Goal: Entertainment & Leisure: Consume media (video, audio)

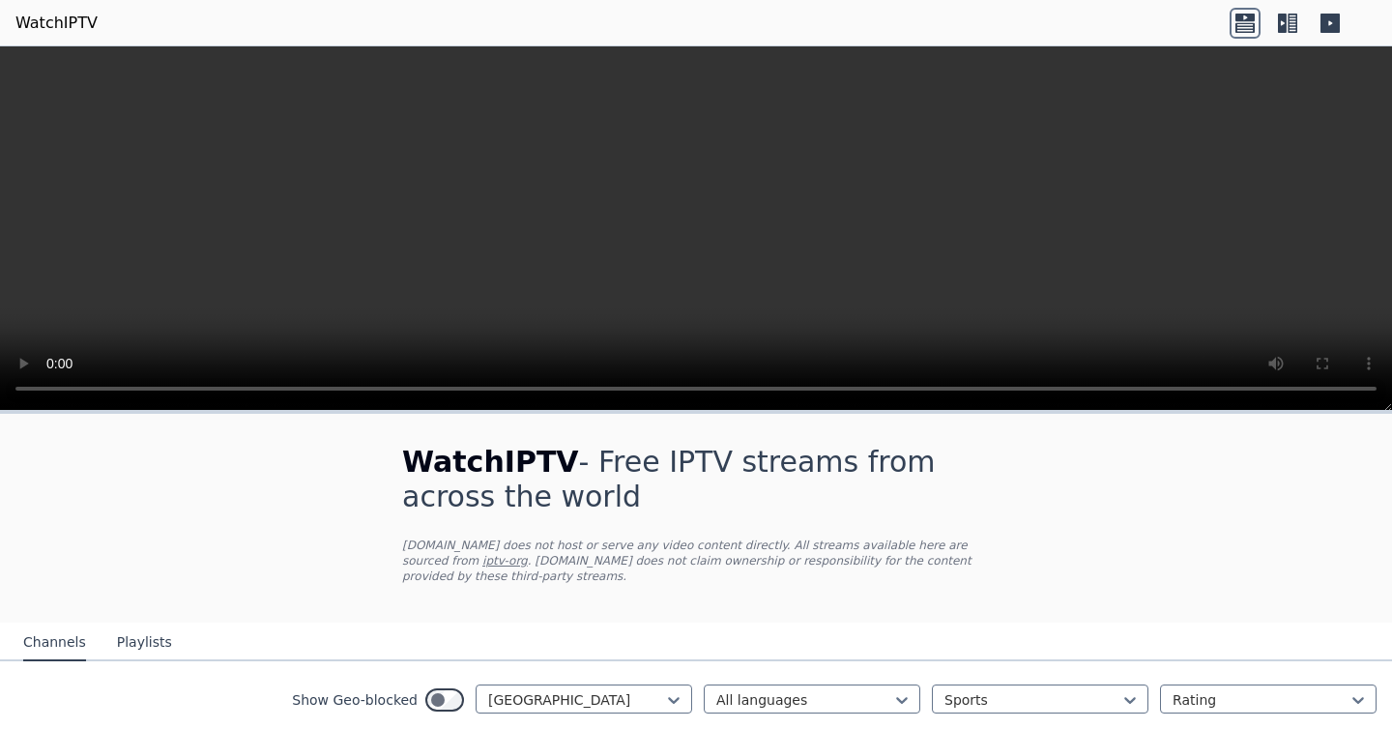
scroll to position [137, 0]
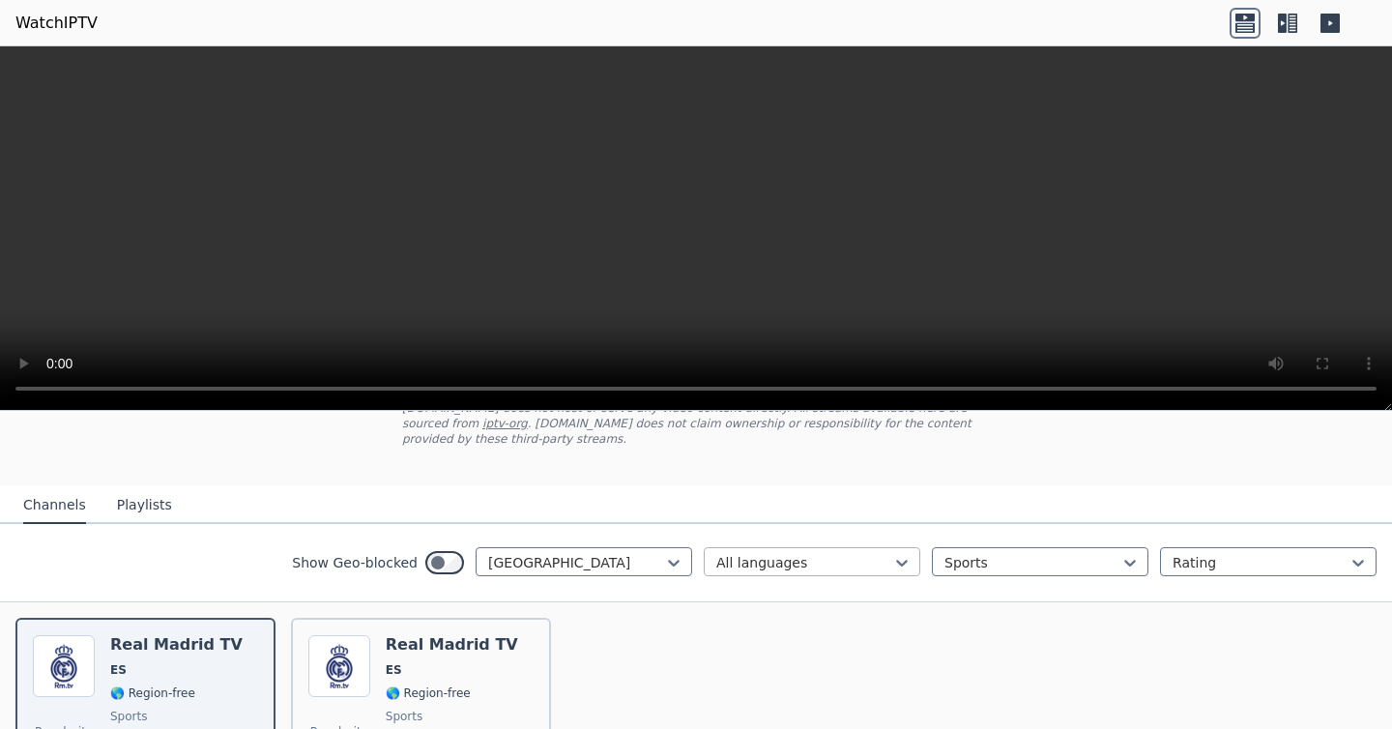
click at [860, 568] on div at bounding box center [804, 562] width 176 height 19
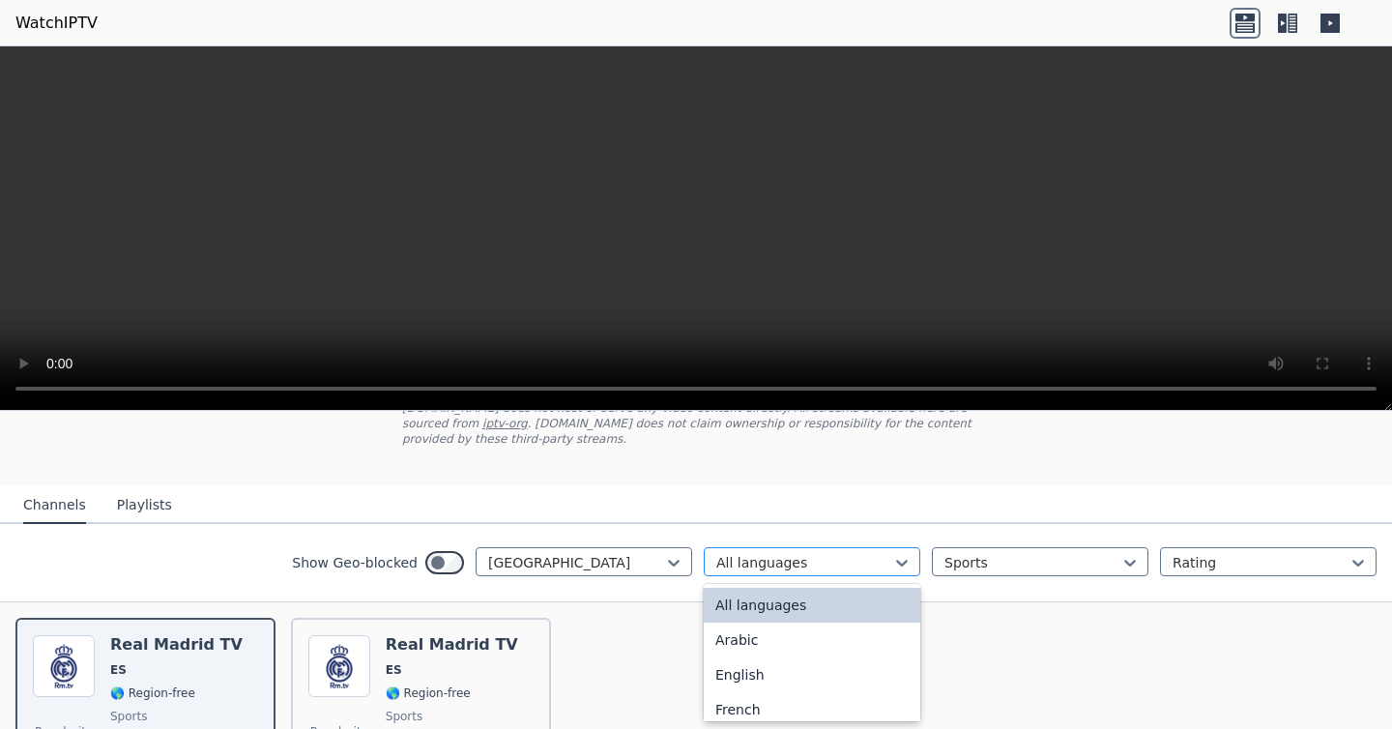
click at [860, 568] on div at bounding box center [804, 562] width 176 height 19
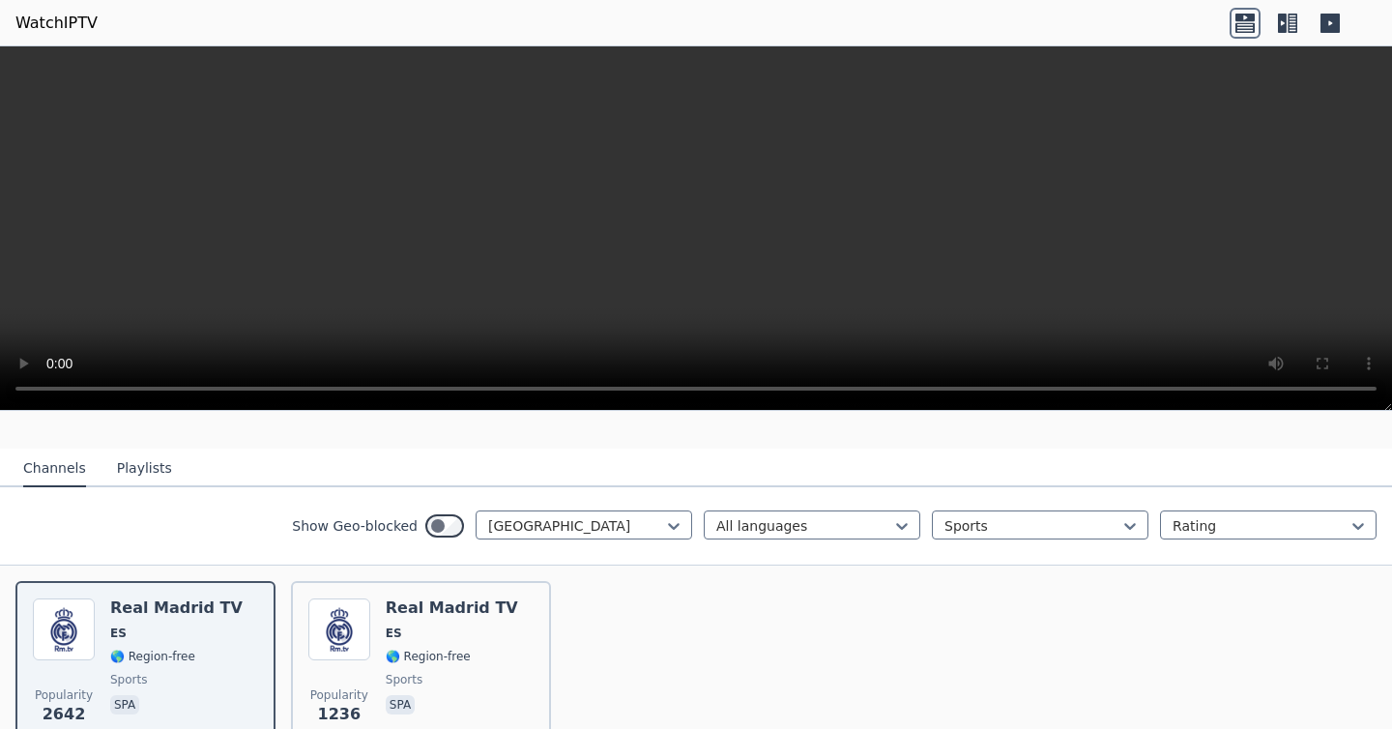
scroll to position [177, 0]
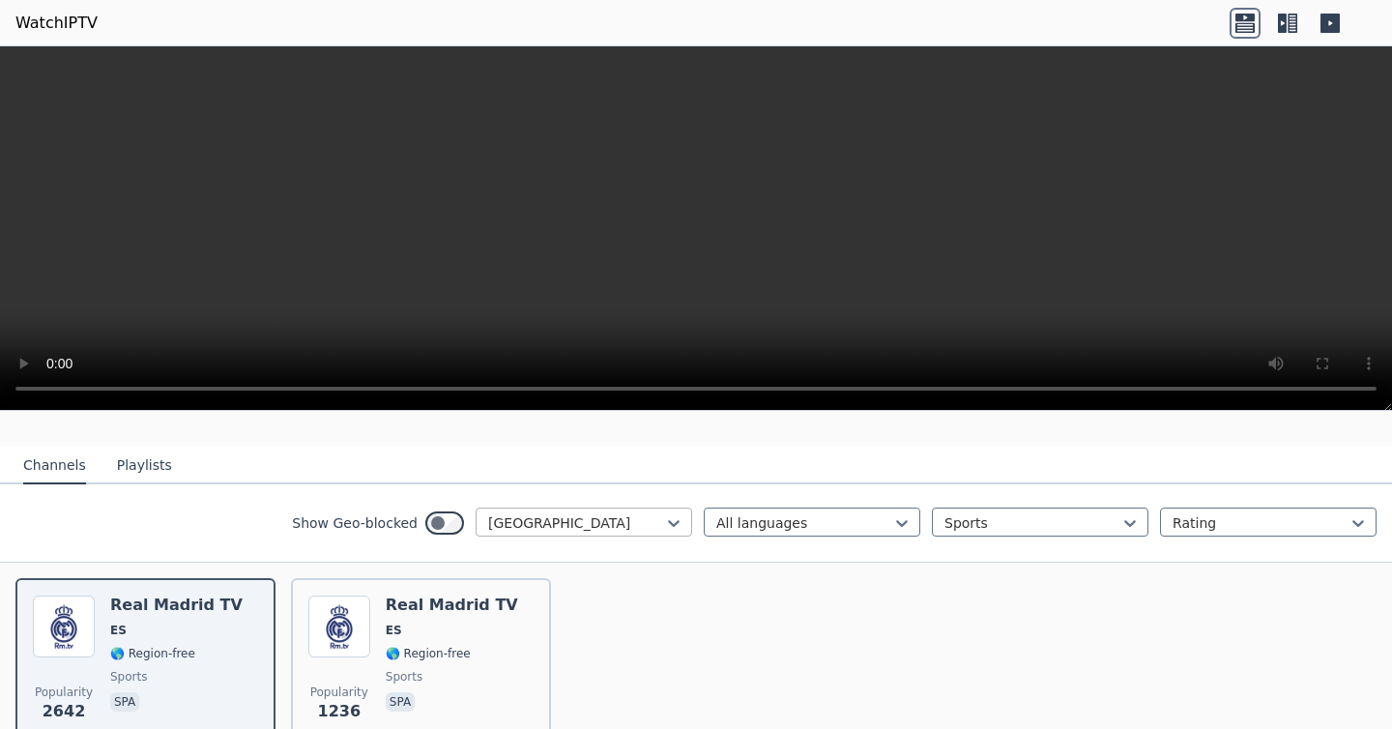
click at [568, 521] on div at bounding box center [576, 522] width 176 height 19
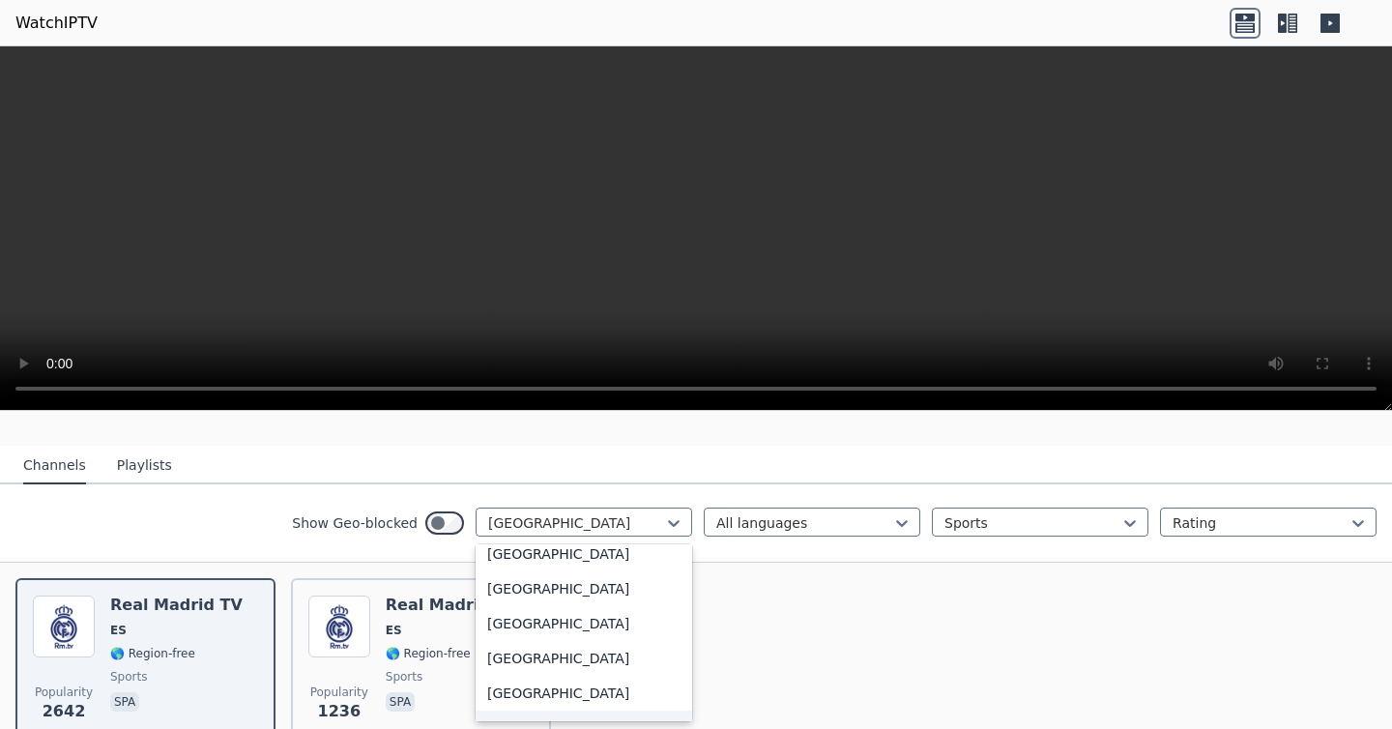
scroll to position [0, 0]
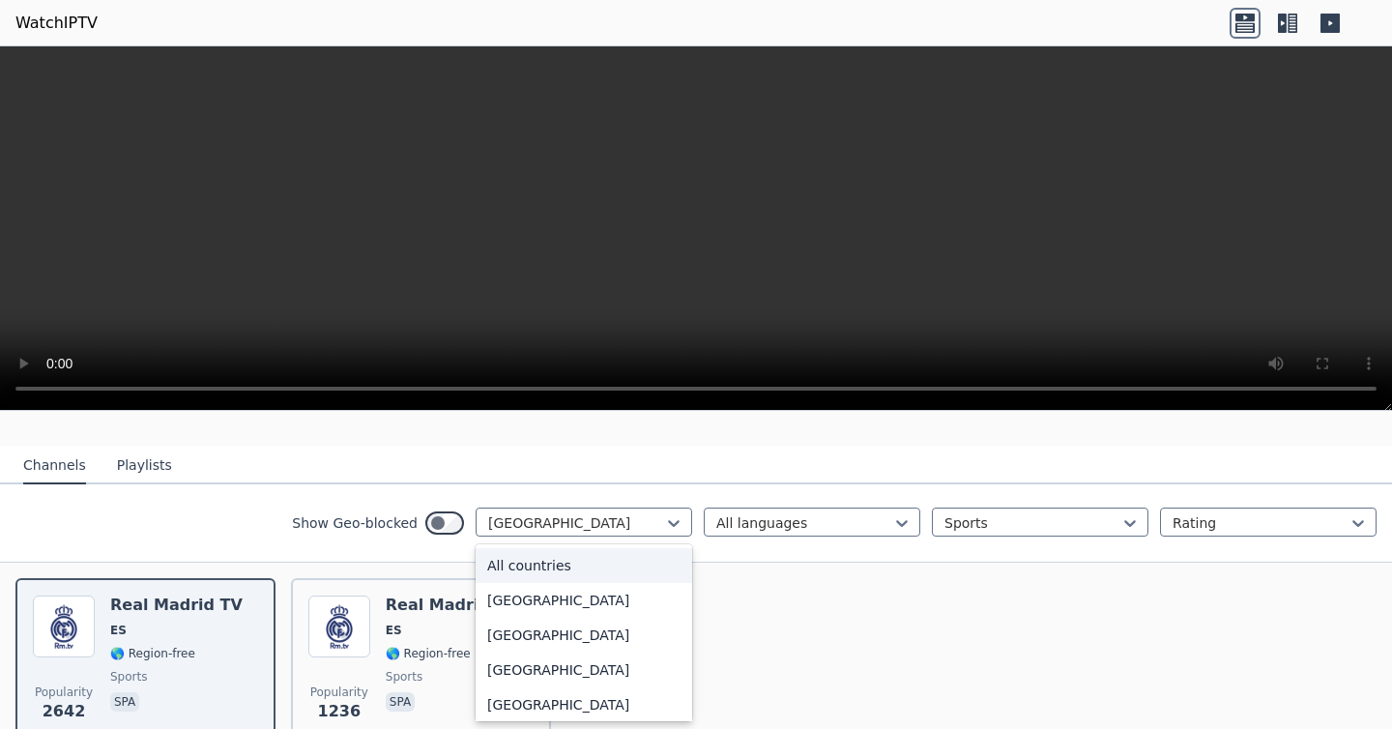
click at [552, 572] on div "All countries" at bounding box center [584, 565] width 217 height 35
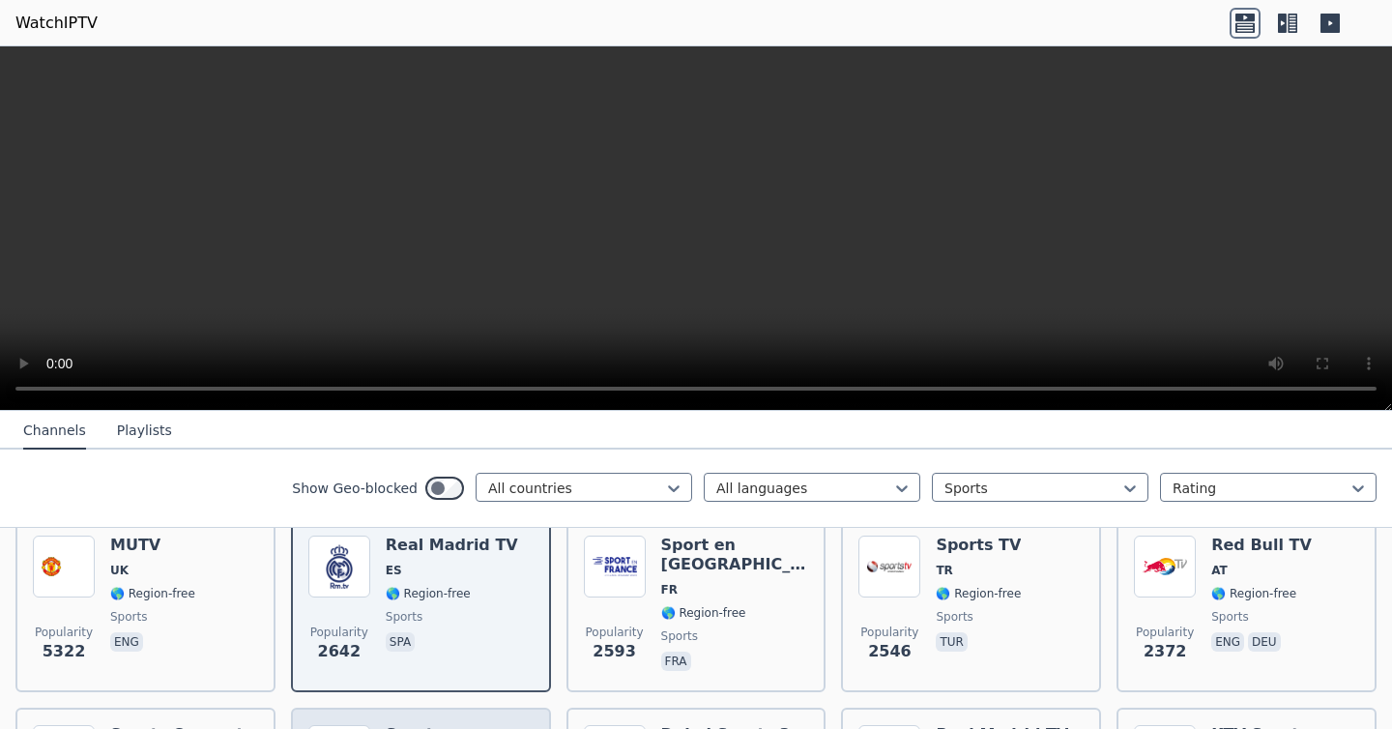
scroll to position [259, 0]
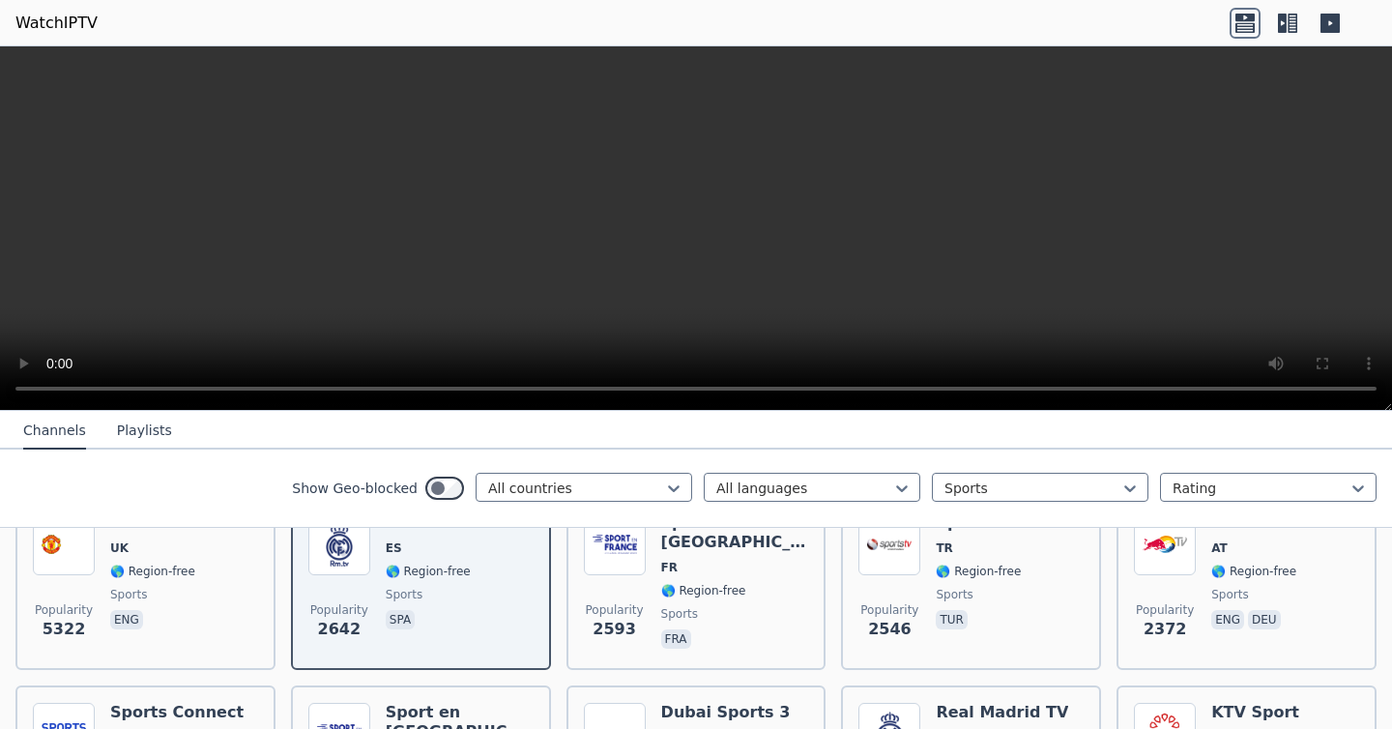
click at [1293, 23] on icon at bounding box center [1287, 23] width 31 height 31
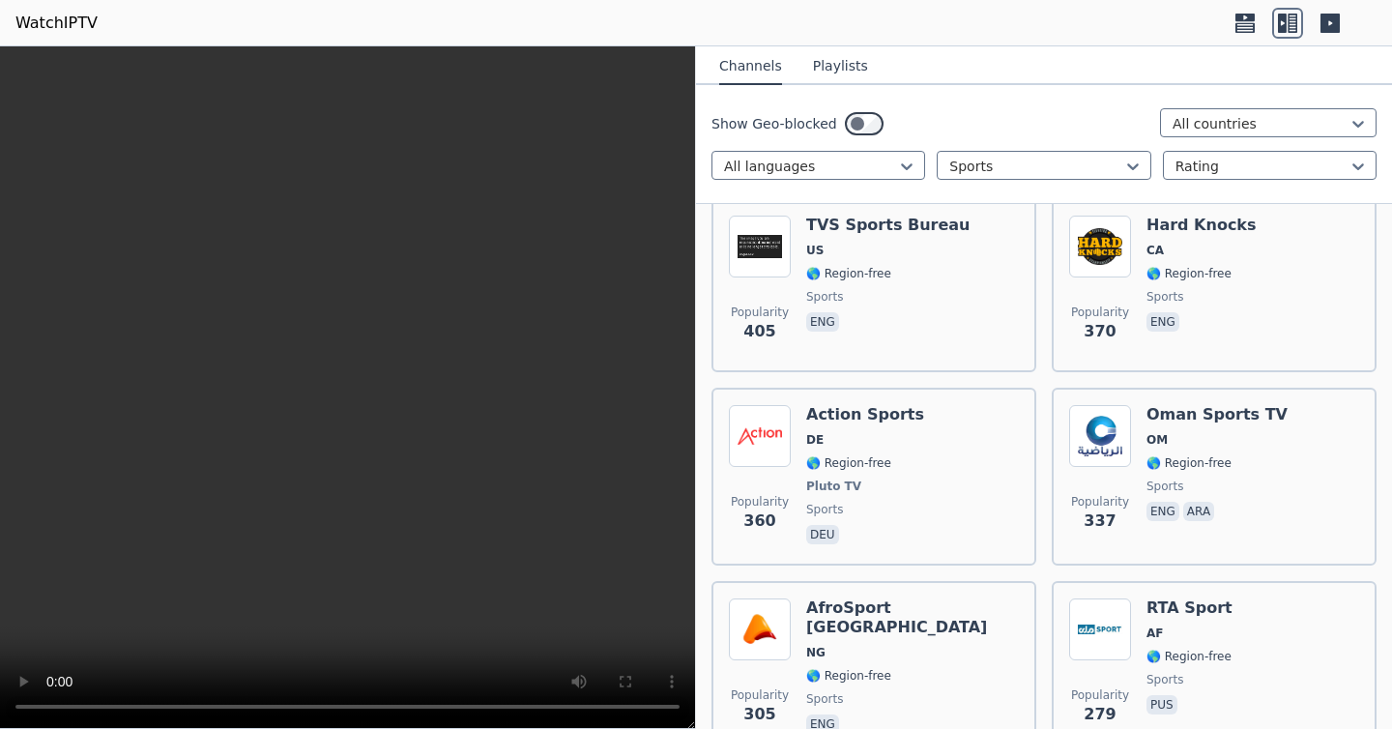
scroll to position [3464, 0]
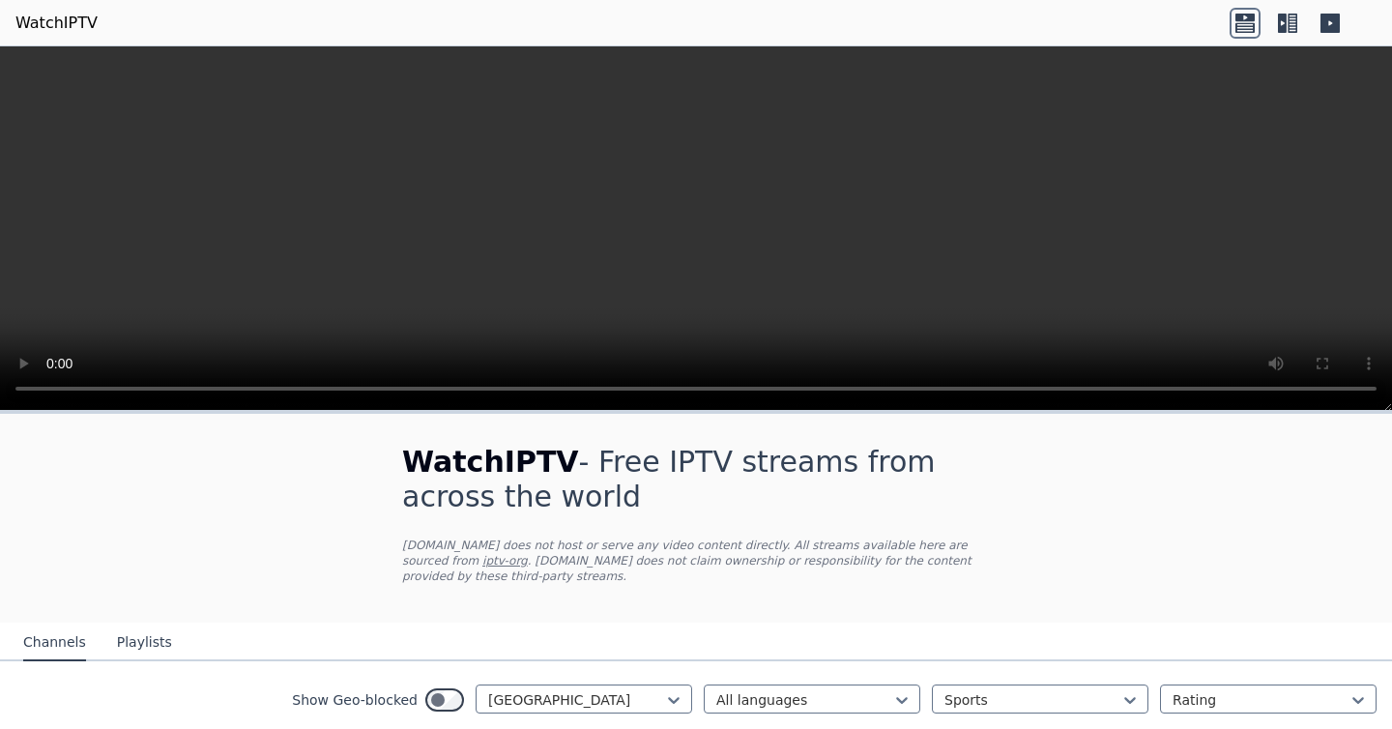
click at [1288, 26] on icon at bounding box center [1293, 23] width 10 height 19
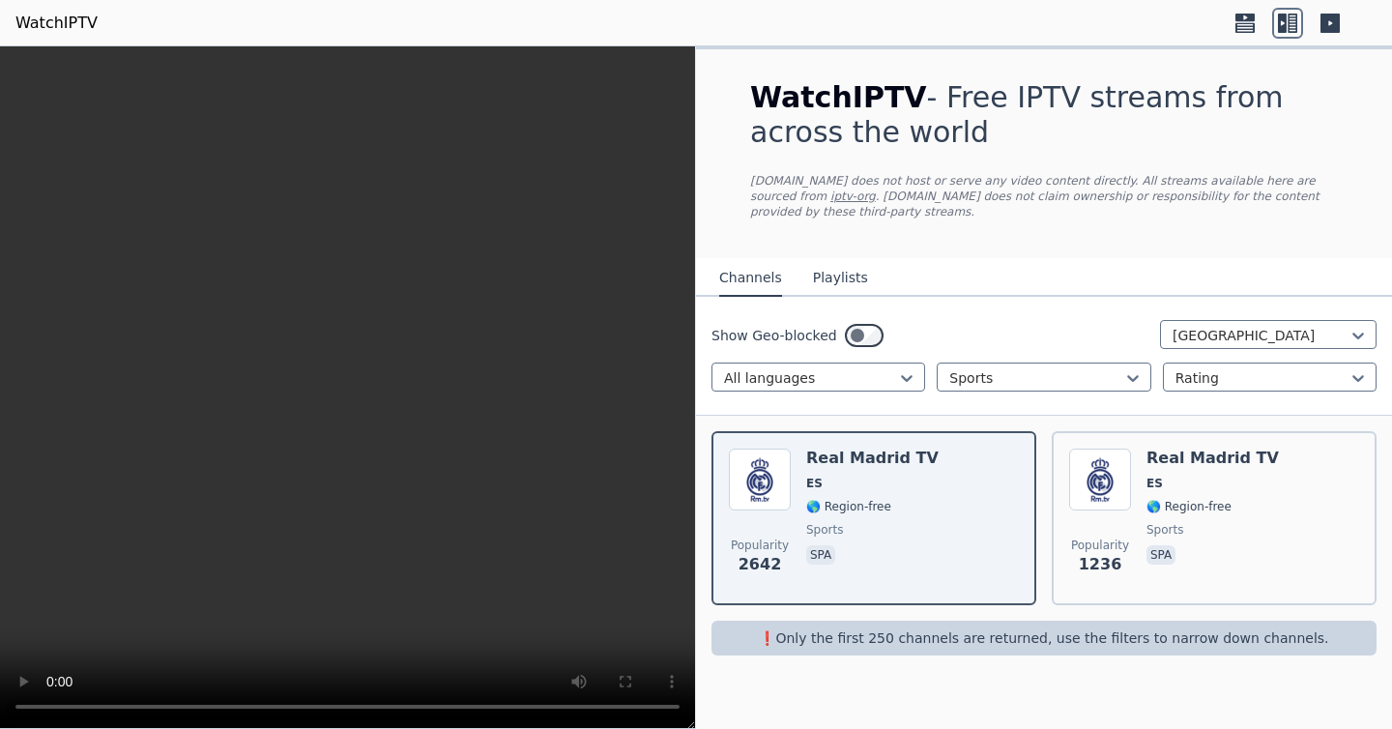
click at [1055, 137] on h1 "WatchIPTV - Free IPTV streams from across the world" at bounding box center [1044, 115] width 588 height 70
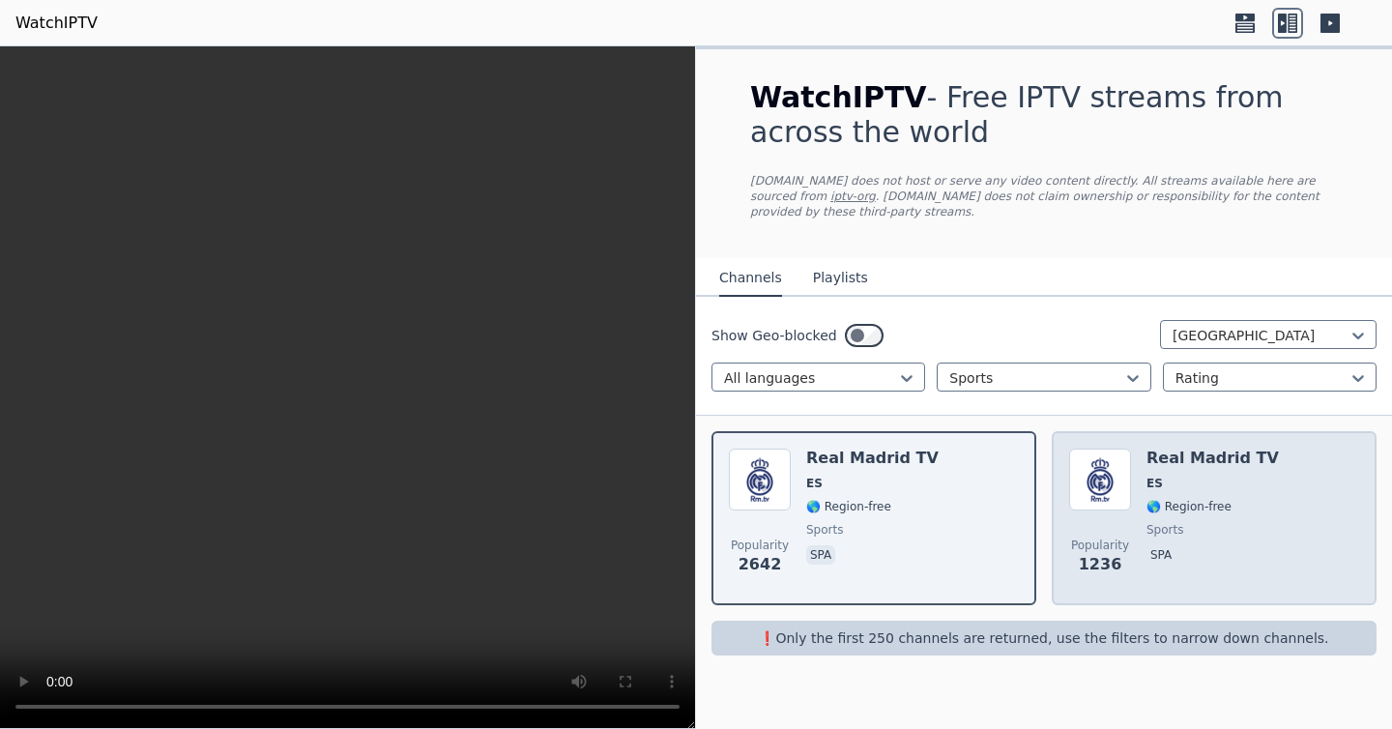
click at [1185, 559] on span "spa" at bounding box center [1213, 556] width 132 height 23
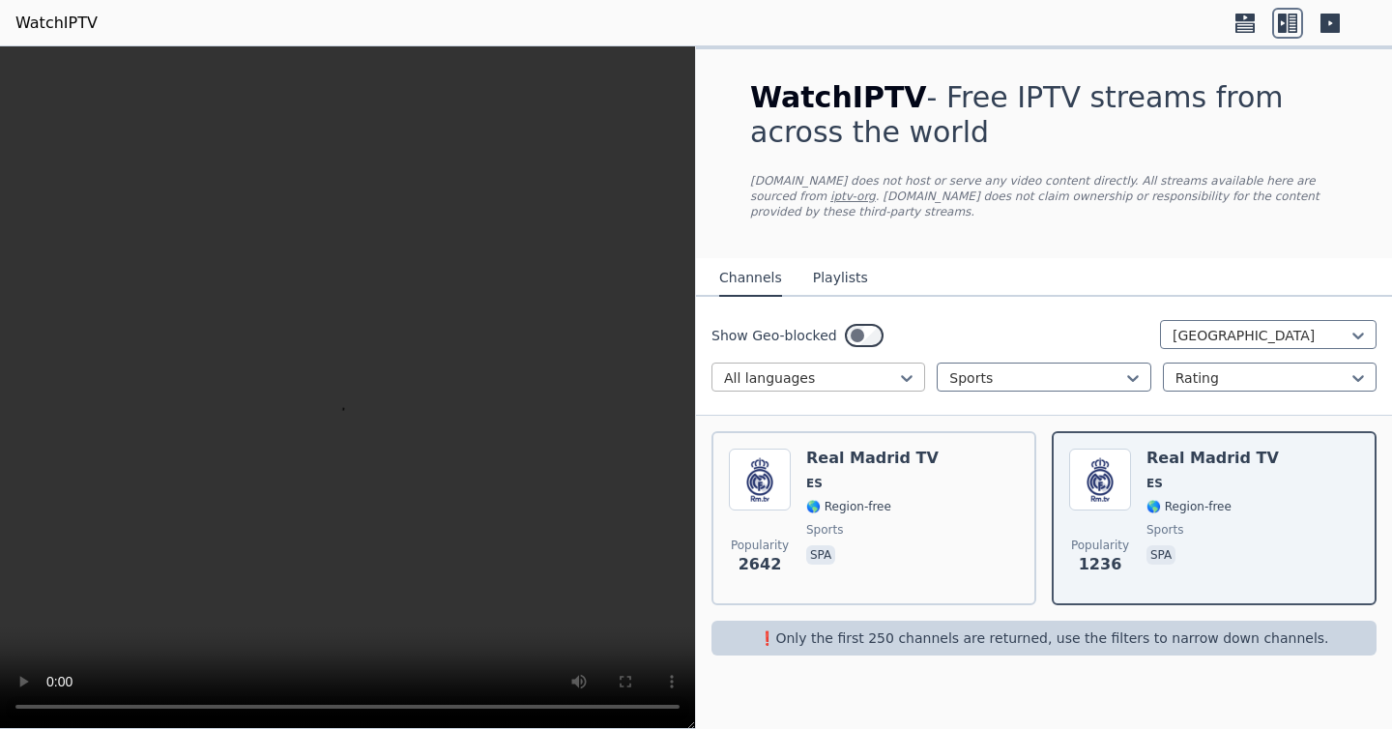
click at [888, 369] on div at bounding box center [810, 377] width 173 height 19
click at [984, 372] on div at bounding box center [1035, 377] width 173 height 19
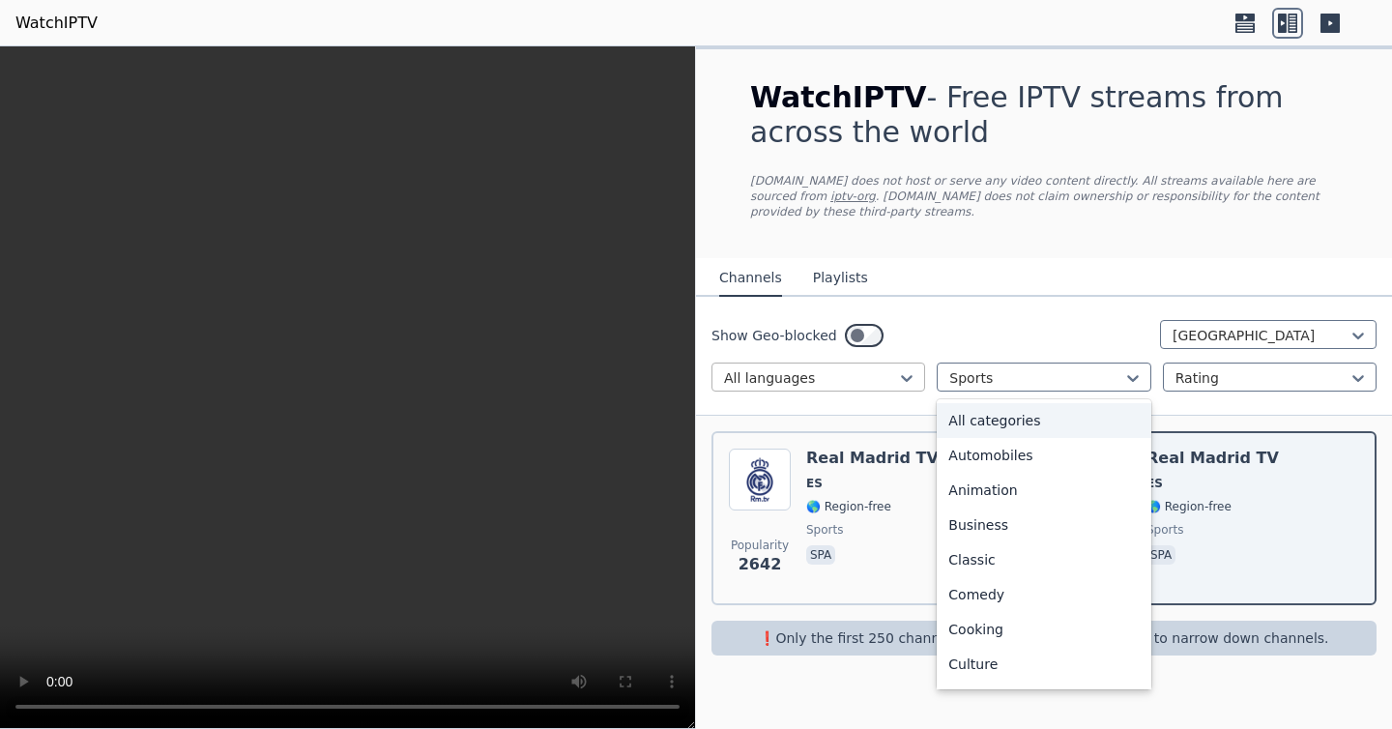
click at [859, 371] on div at bounding box center [810, 377] width 173 height 19
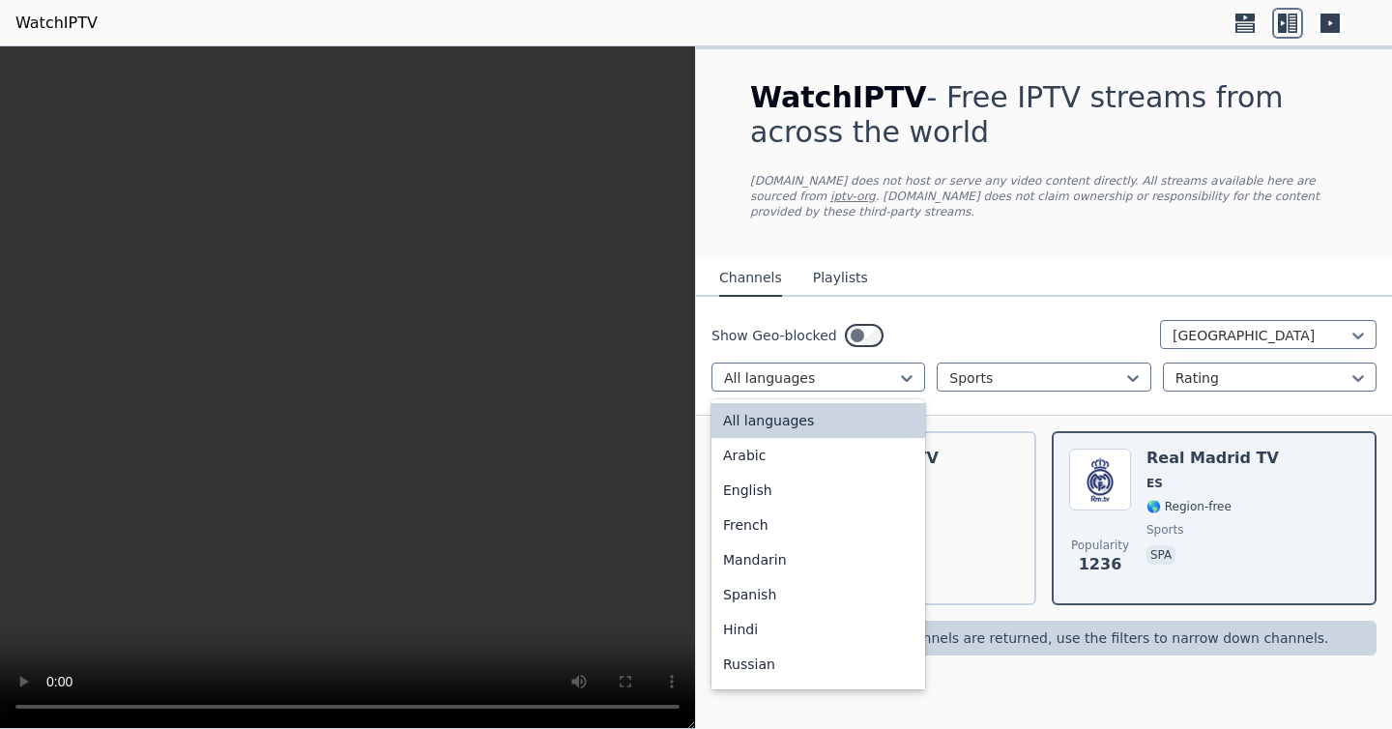
click at [820, 430] on div "All languages" at bounding box center [819, 420] width 214 height 35
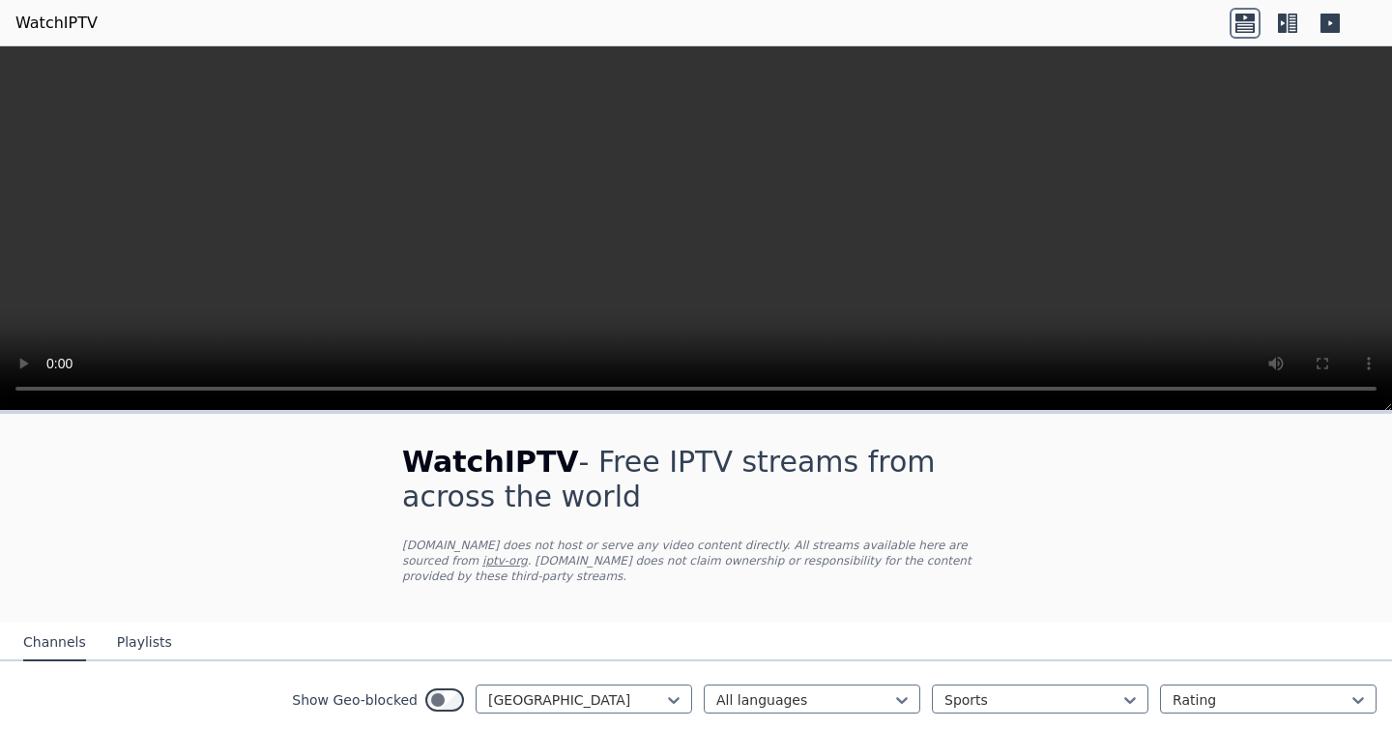
click at [1286, 18] on icon at bounding box center [1287, 23] width 31 height 31
click at [1295, 15] on icon at bounding box center [1287, 23] width 31 height 31
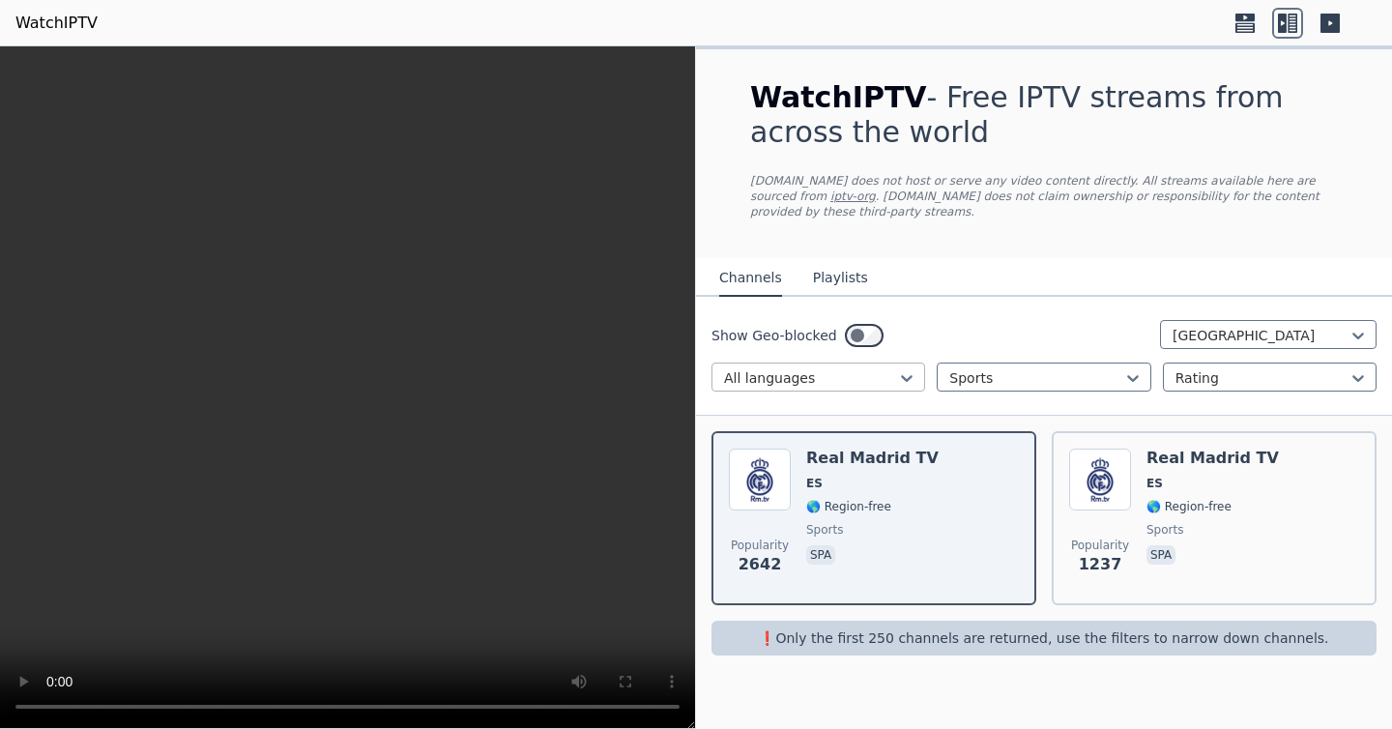
click at [865, 378] on div at bounding box center [810, 377] width 173 height 19
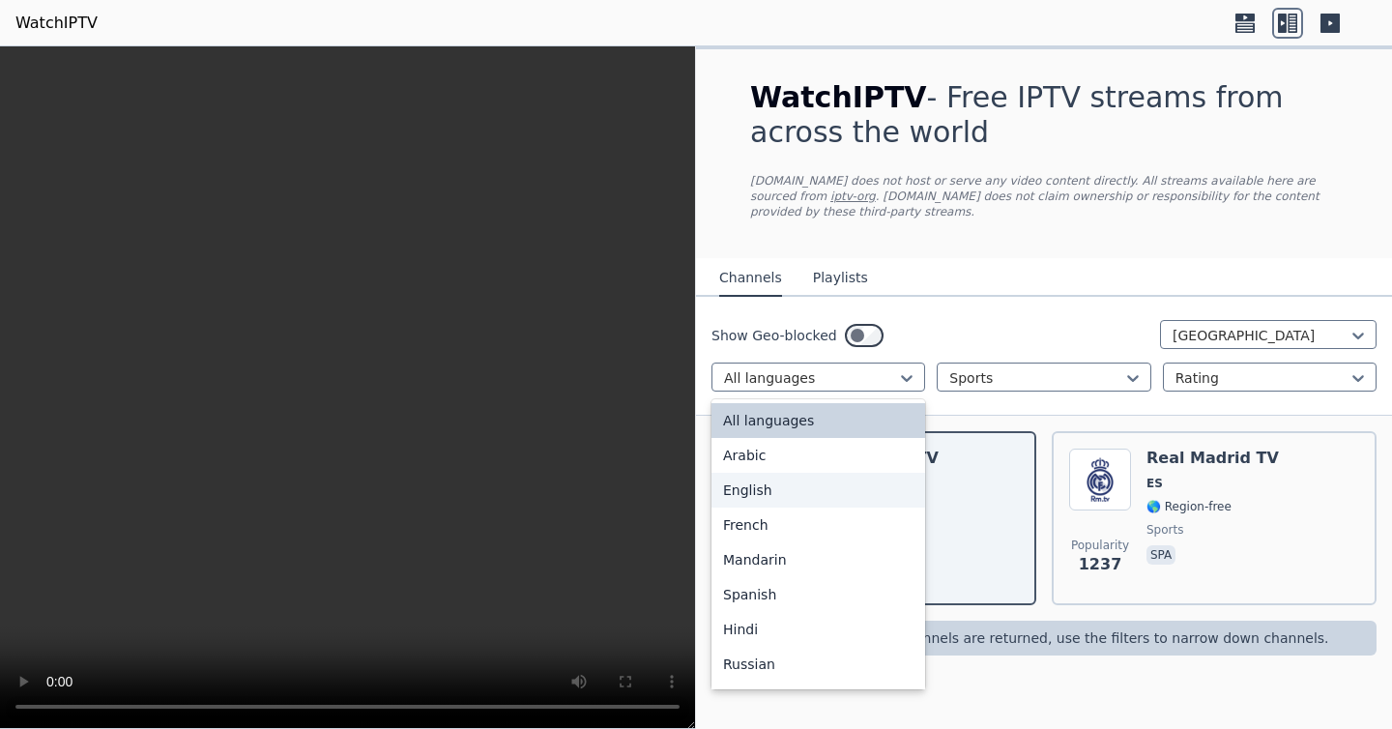
click at [786, 494] on div "English" at bounding box center [819, 490] width 214 height 35
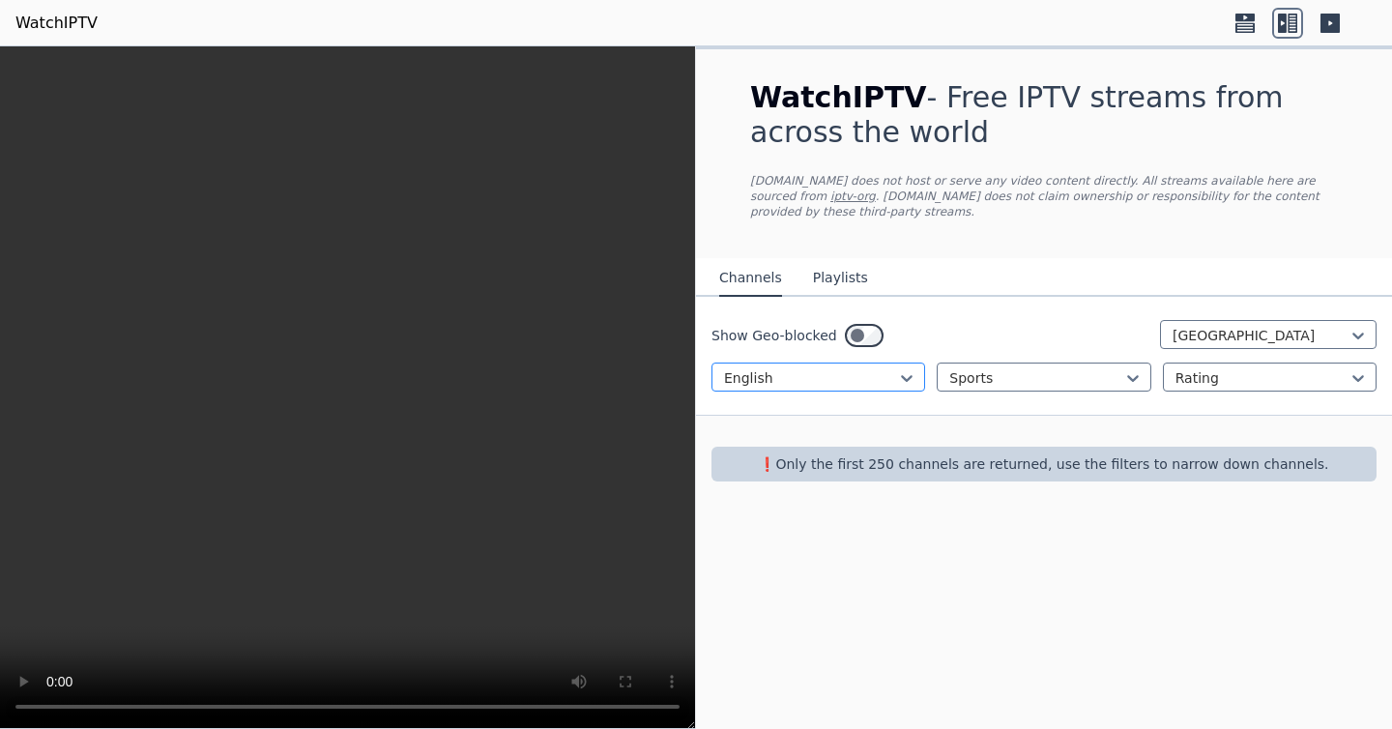
click at [837, 377] on div at bounding box center [810, 377] width 173 height 19
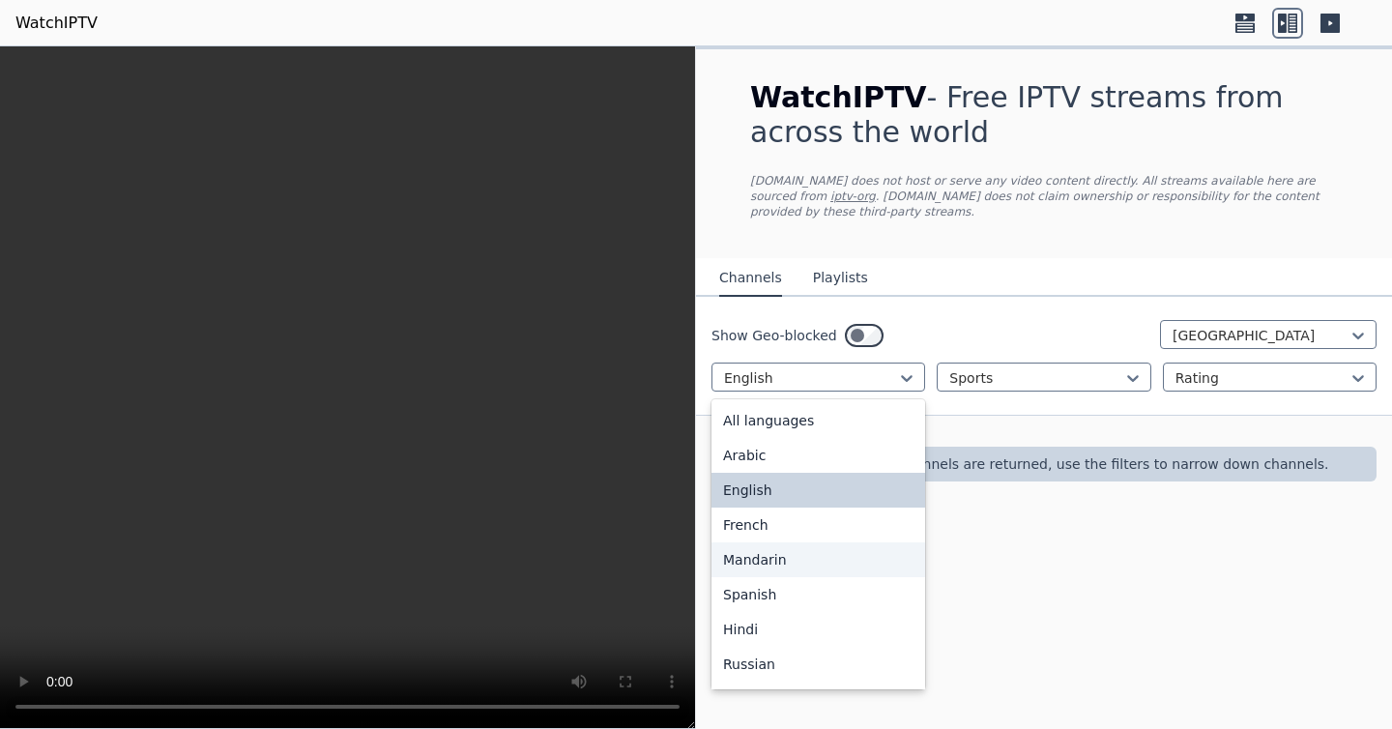
click at [760, 564] on div "Mandarin" at bounding box center [819, 559] width 214 height 35
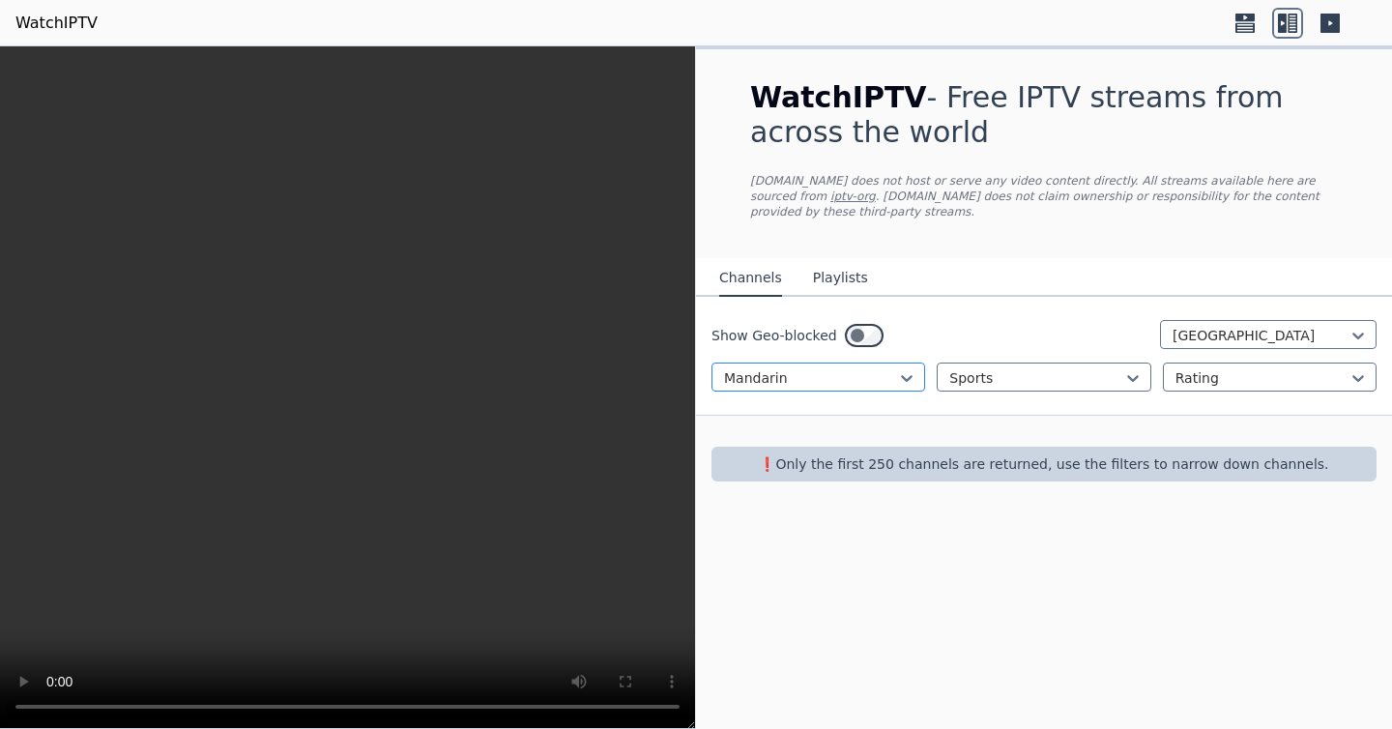
click at [876, 381] on div at bounding box center [810, 377] width 173 height 19
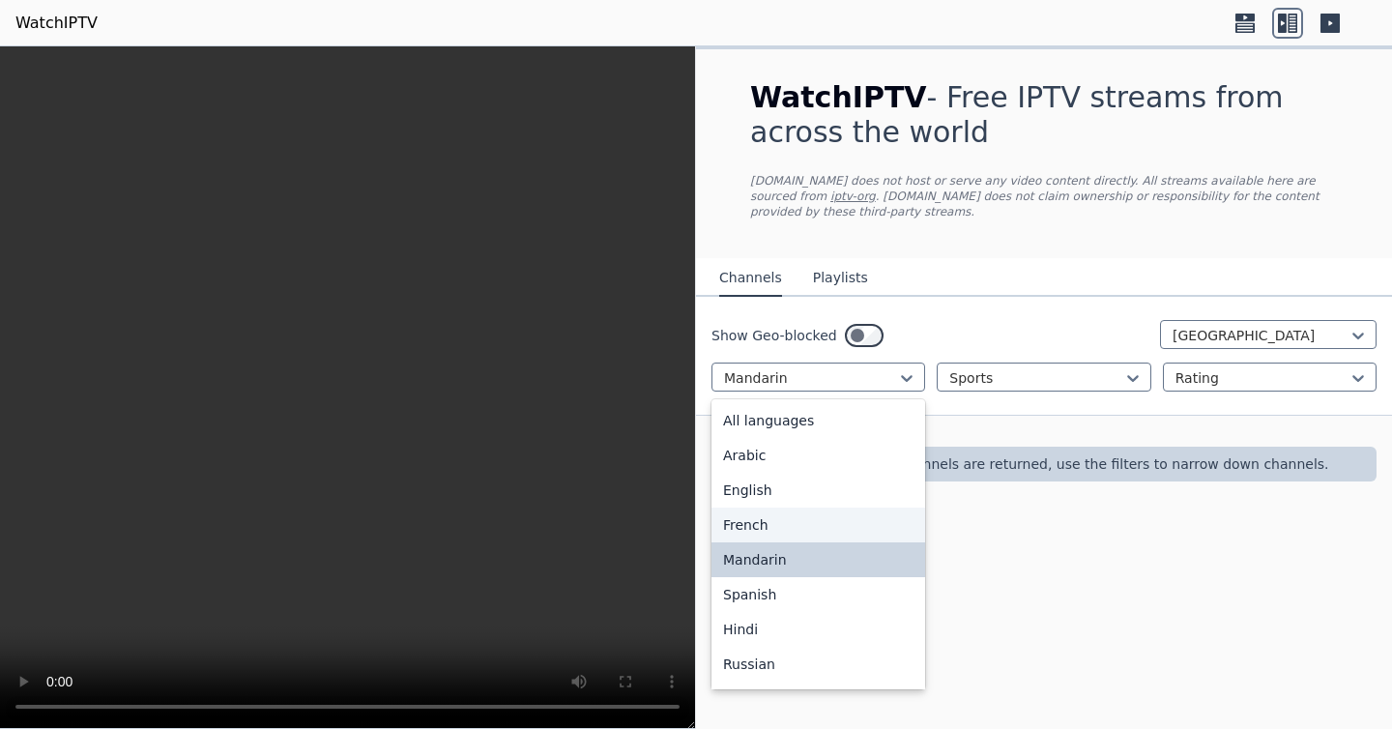
click at [784, 515] on div "French" at bounding box center [819, 525] width 214 height 35
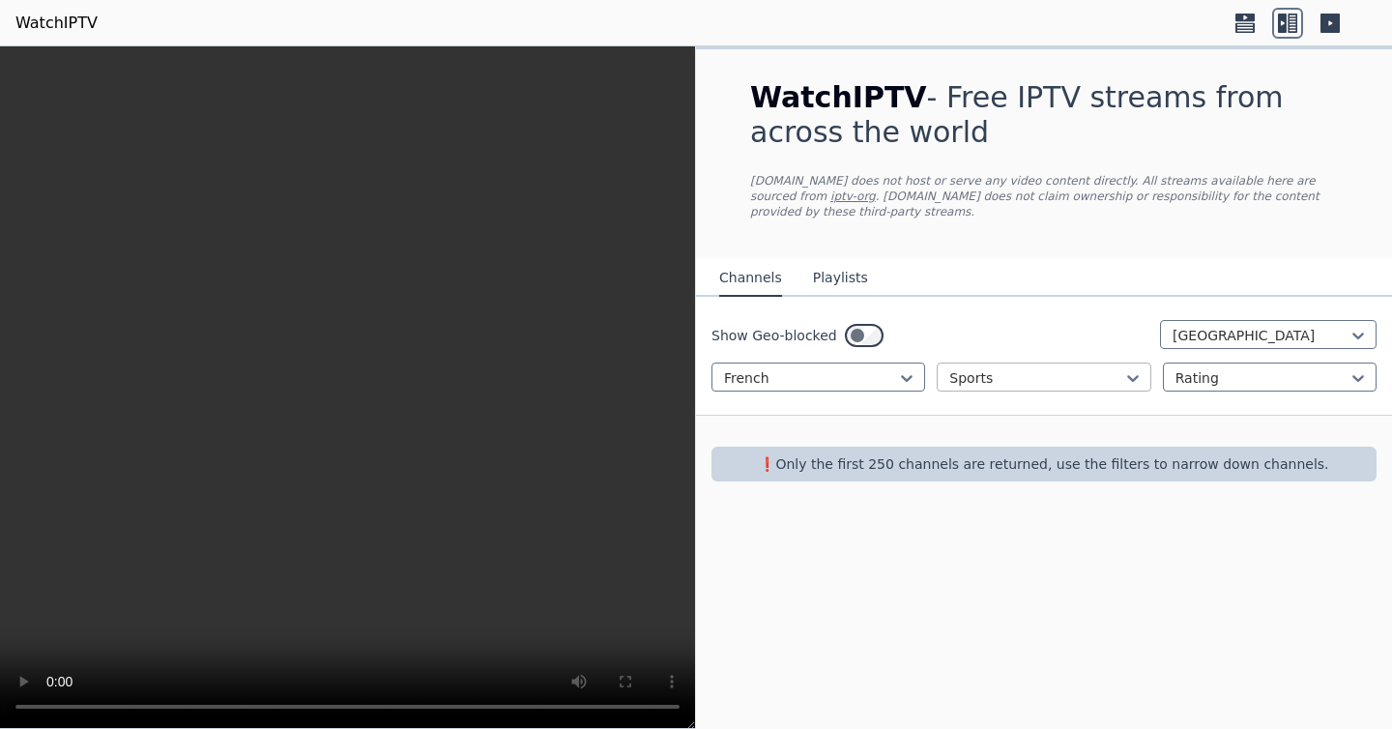
click at [981, 381] on div at bounding box center [1035, 377] width 173 height 19
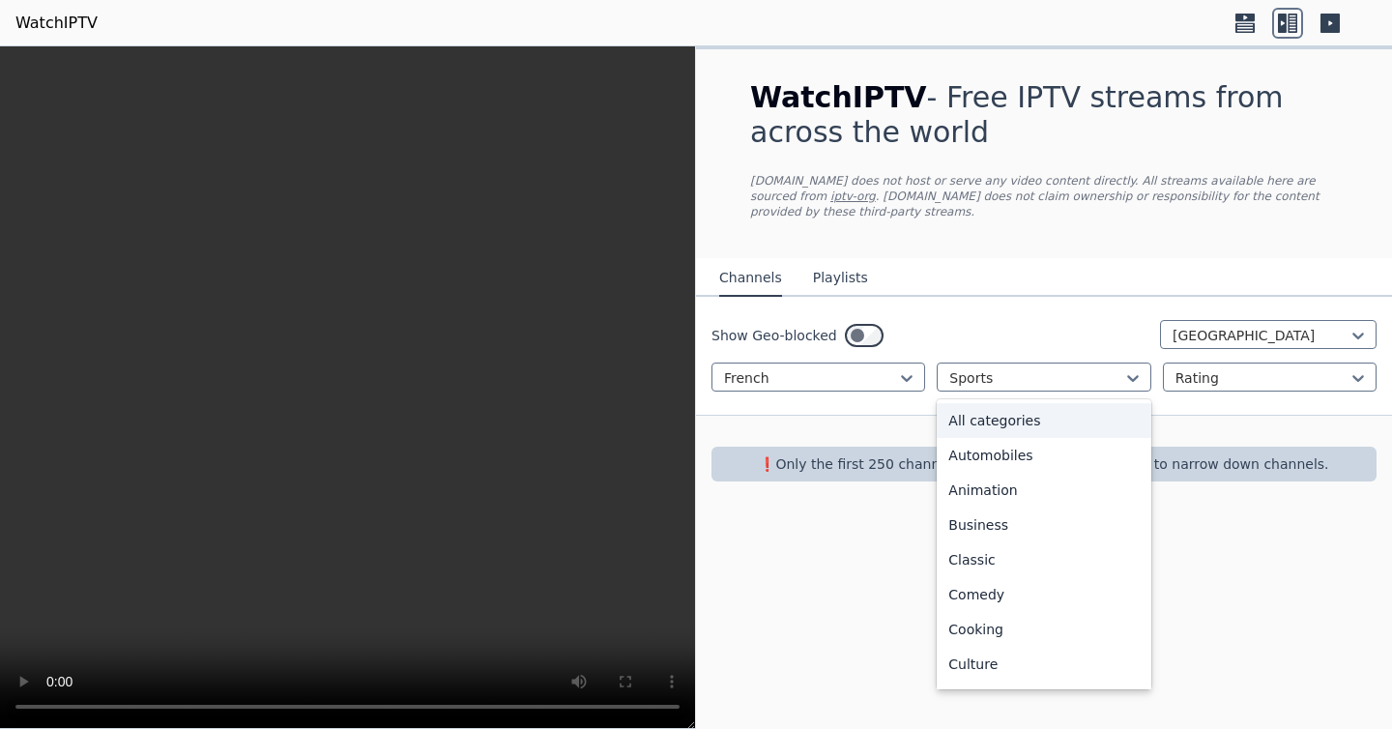
click at [1051, 419] on div "All categories" at bounding box center [1044, 420] width 214 height 35
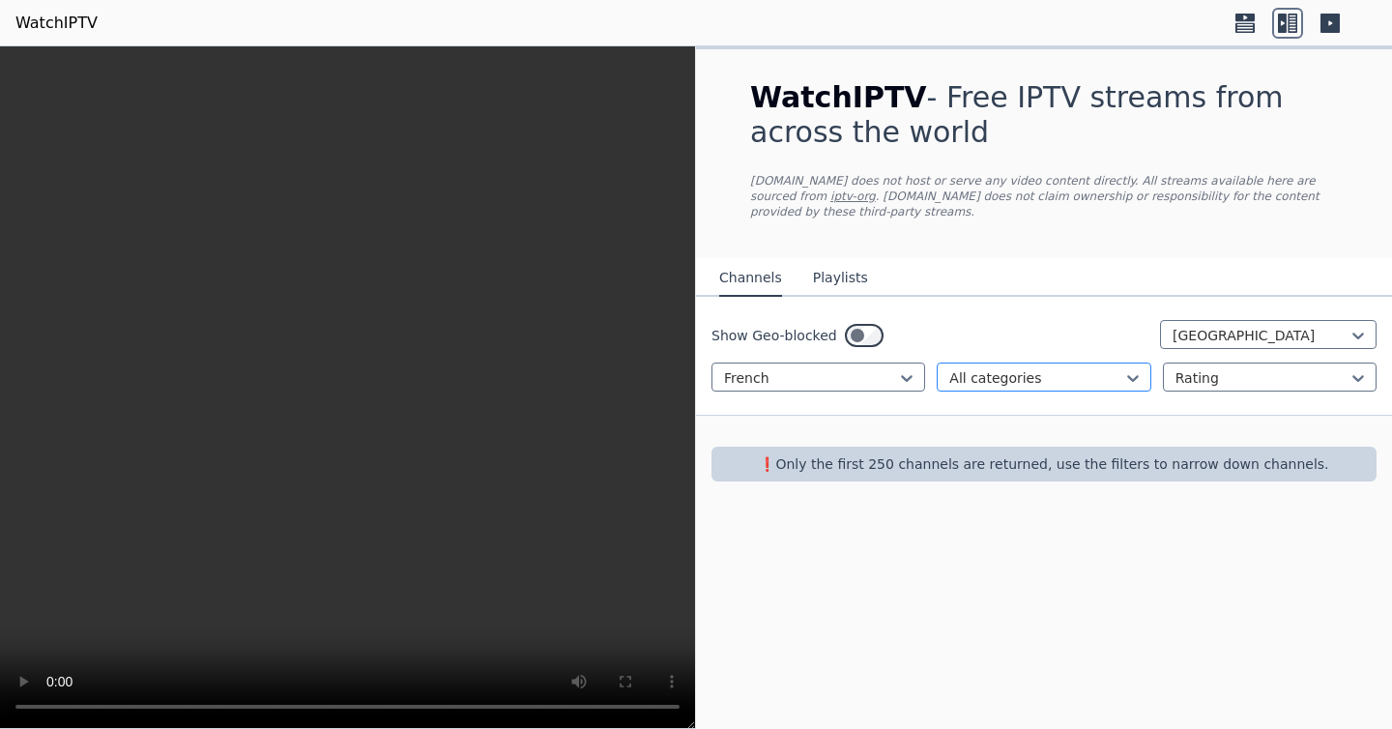
click at [1073, 384] on div at bounding box center [1035, 377] width 173 height 19
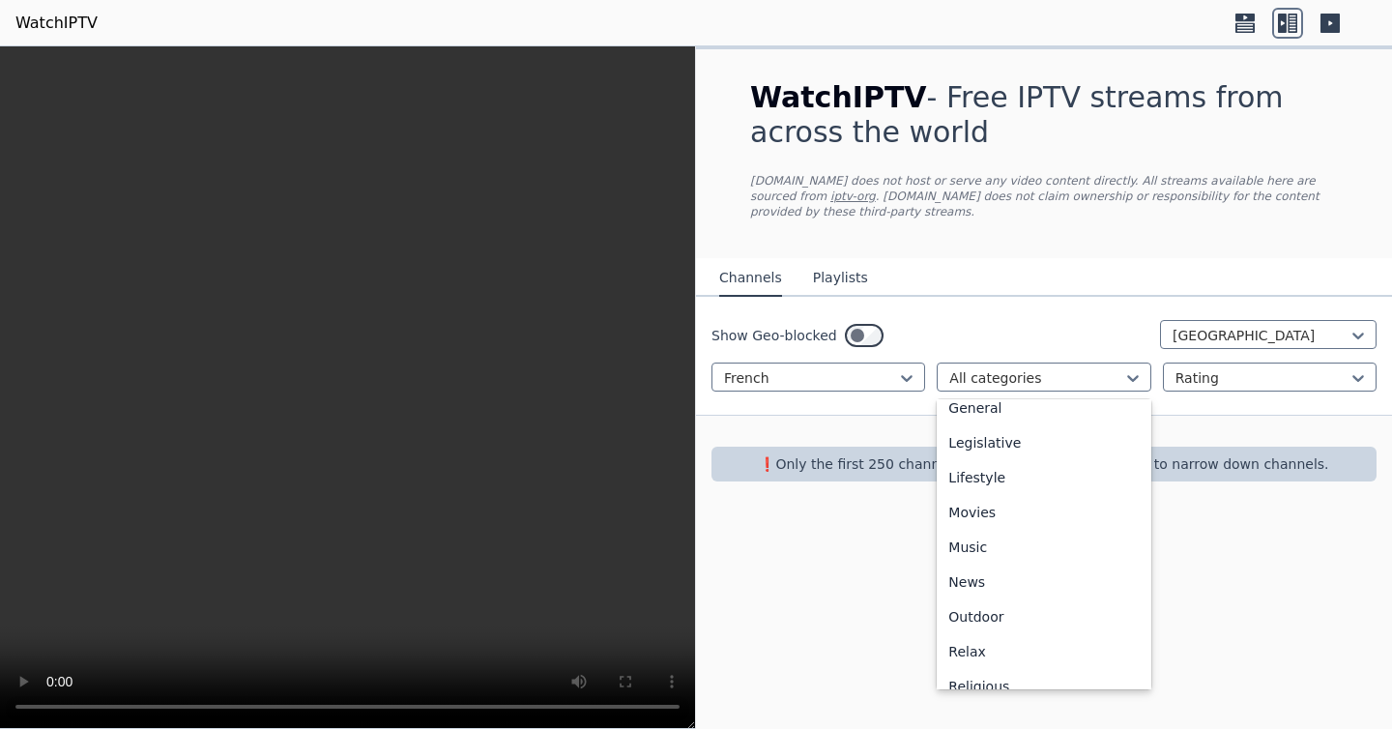
scroll to position [657, 0]
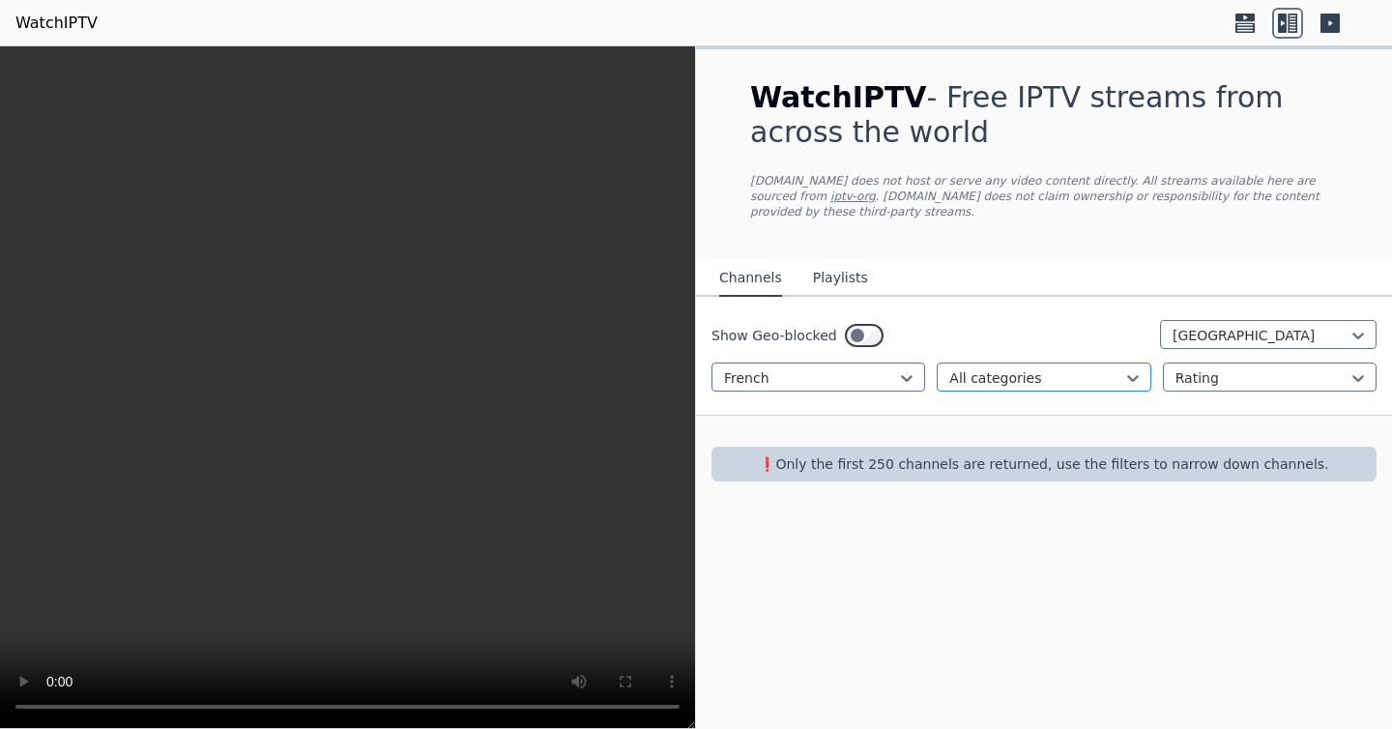
click at [1017, 378] on div at bounding box center [1035, 377] width 173 height 19
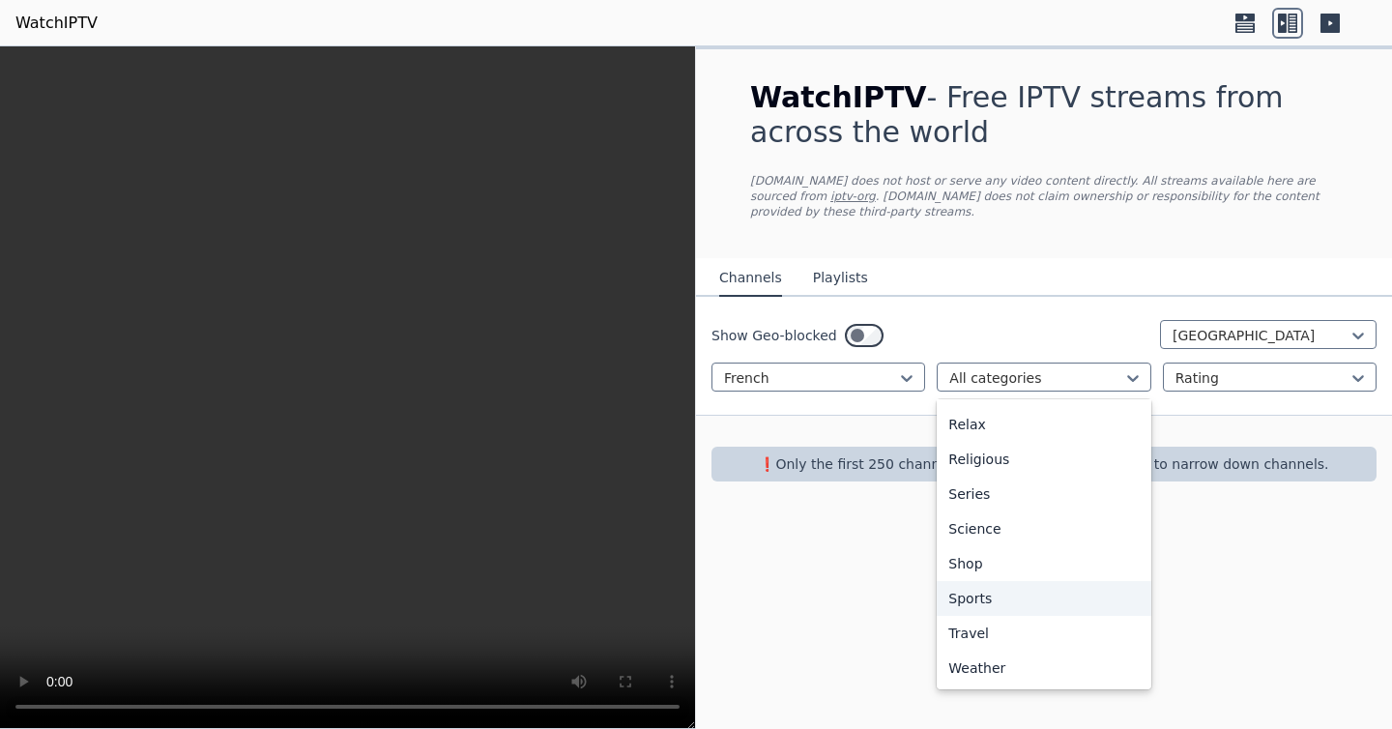
click at [988, 594] on div "Sports" at bounding box center [1044, 598] width 214 height 35
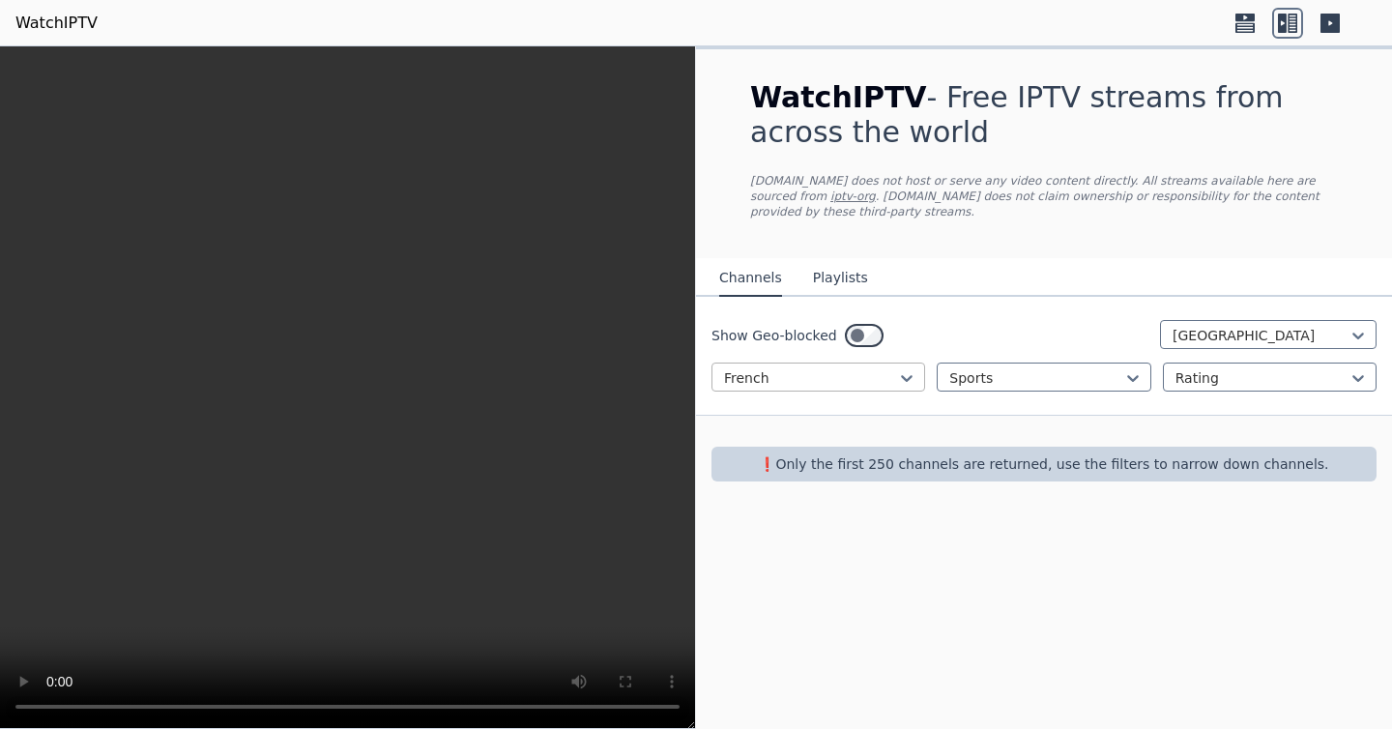
click at [786, 375] on div at bounding box center [810, 377] width 173 height 19
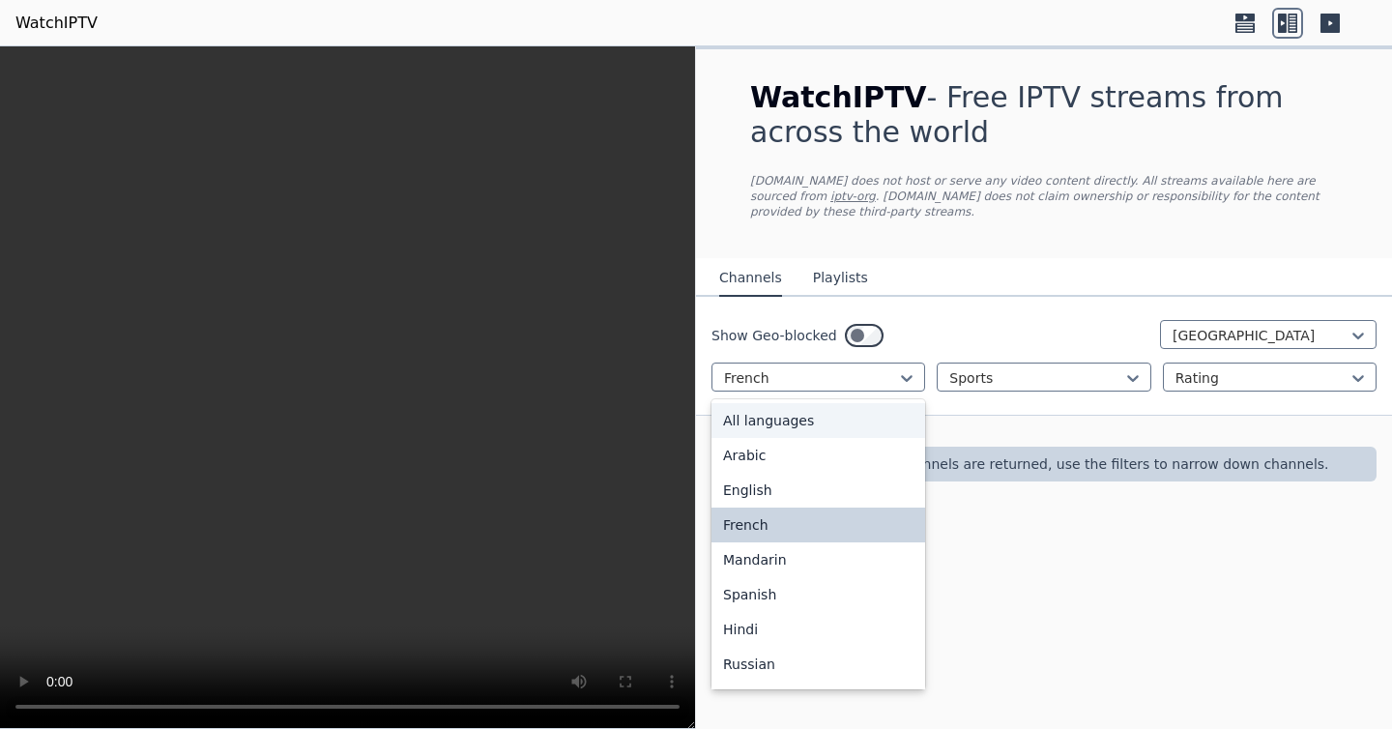
click at [991, 552] on div "WatchIPTV - Free IPTV streams from across the world WatchIPTV.xyz does not host…" at bounding box center [1044, 387] width 696 height 683
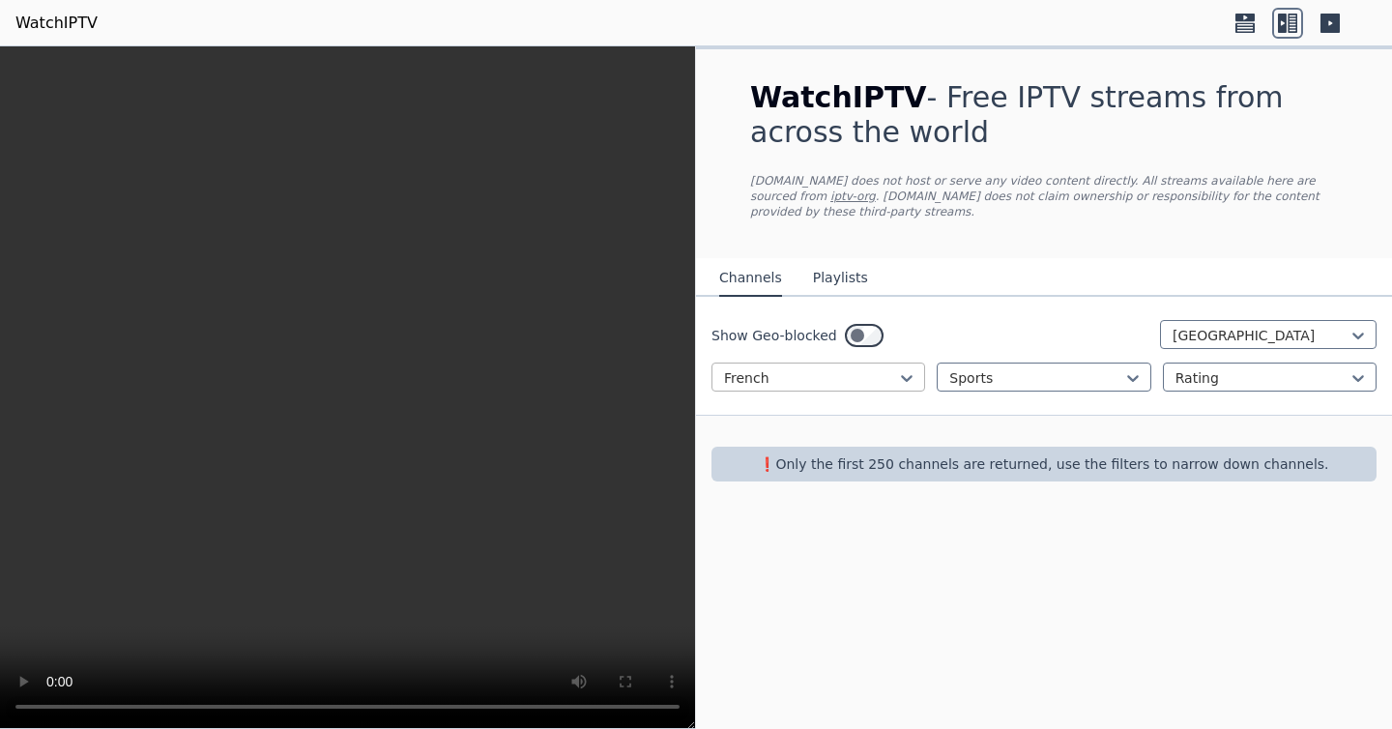
click at [826, 373] on div at bounding box center [810, 377] width 173 height 19
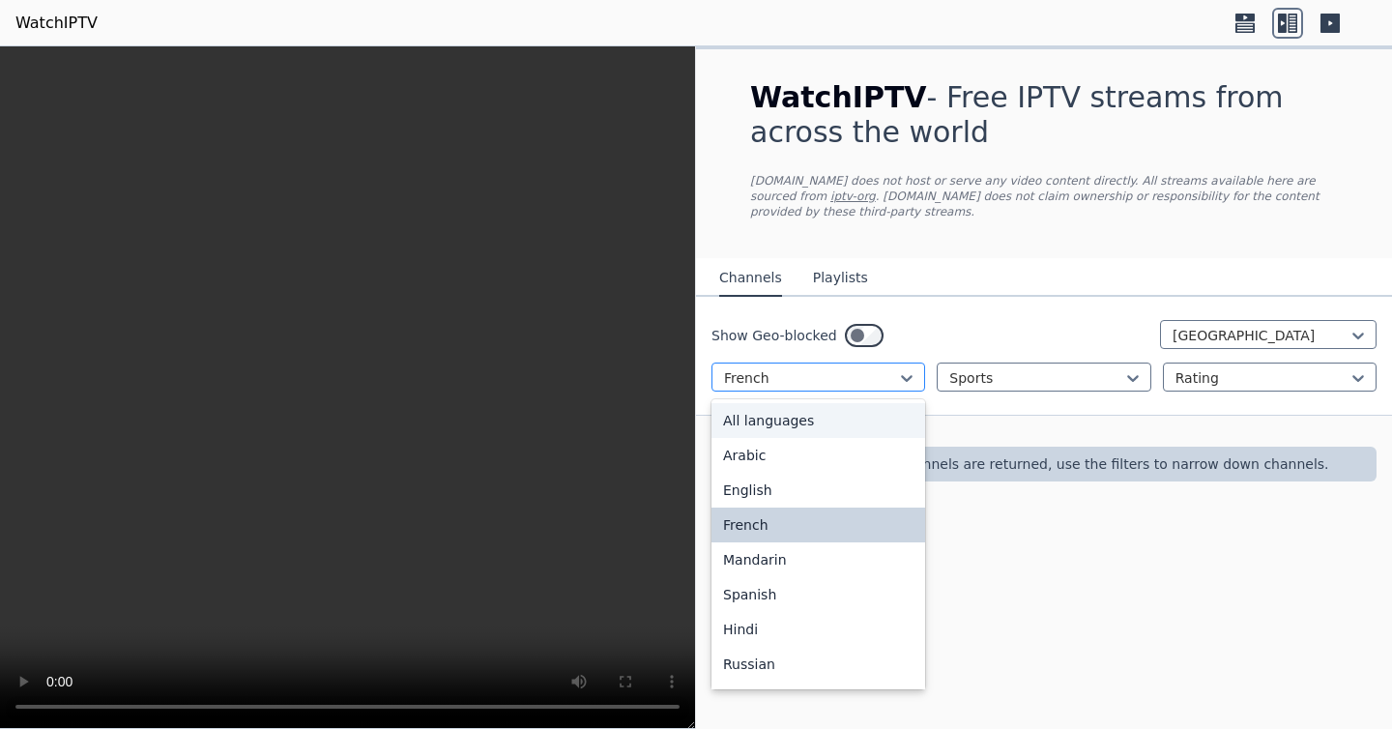
click at [788, 384] on div at bounding box center [810, 377] width 173 height 19
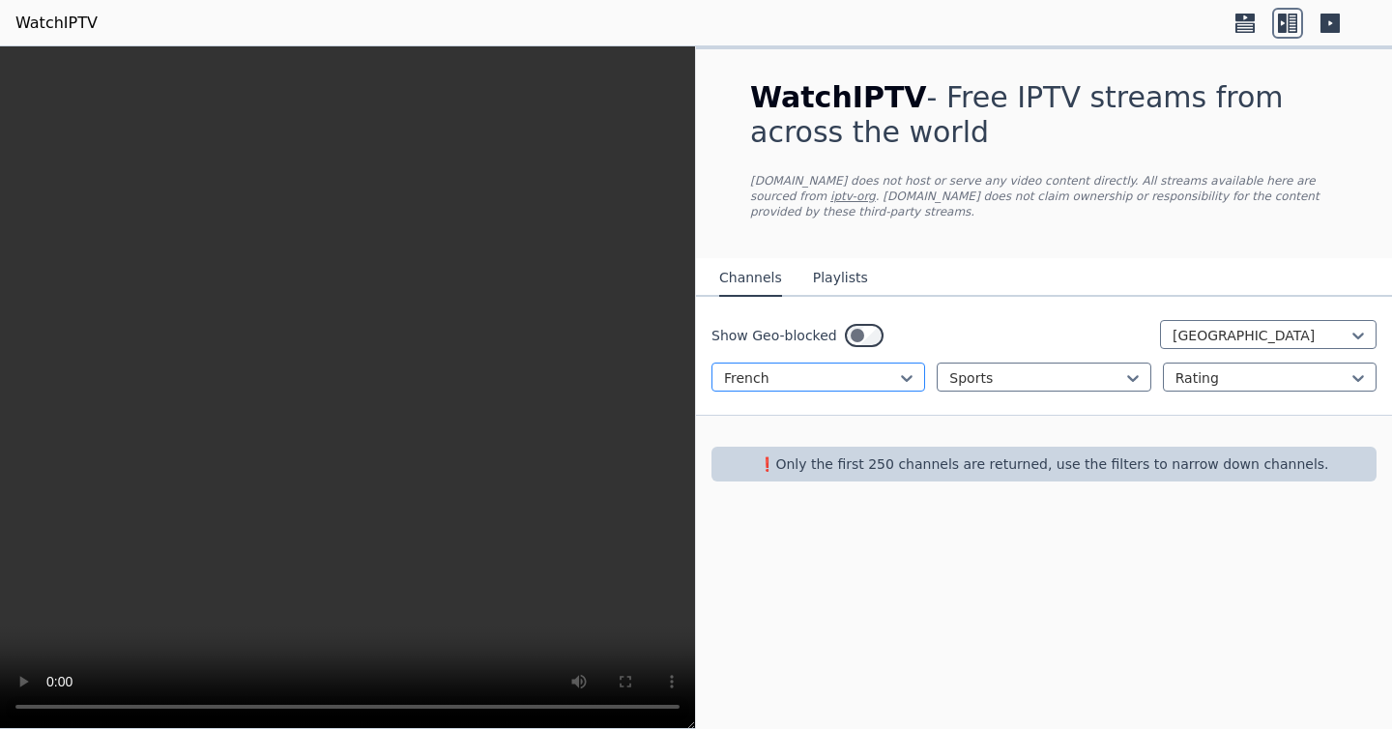
click at [788, 384] on div at bounding box center [810, 377] width 173 height 19
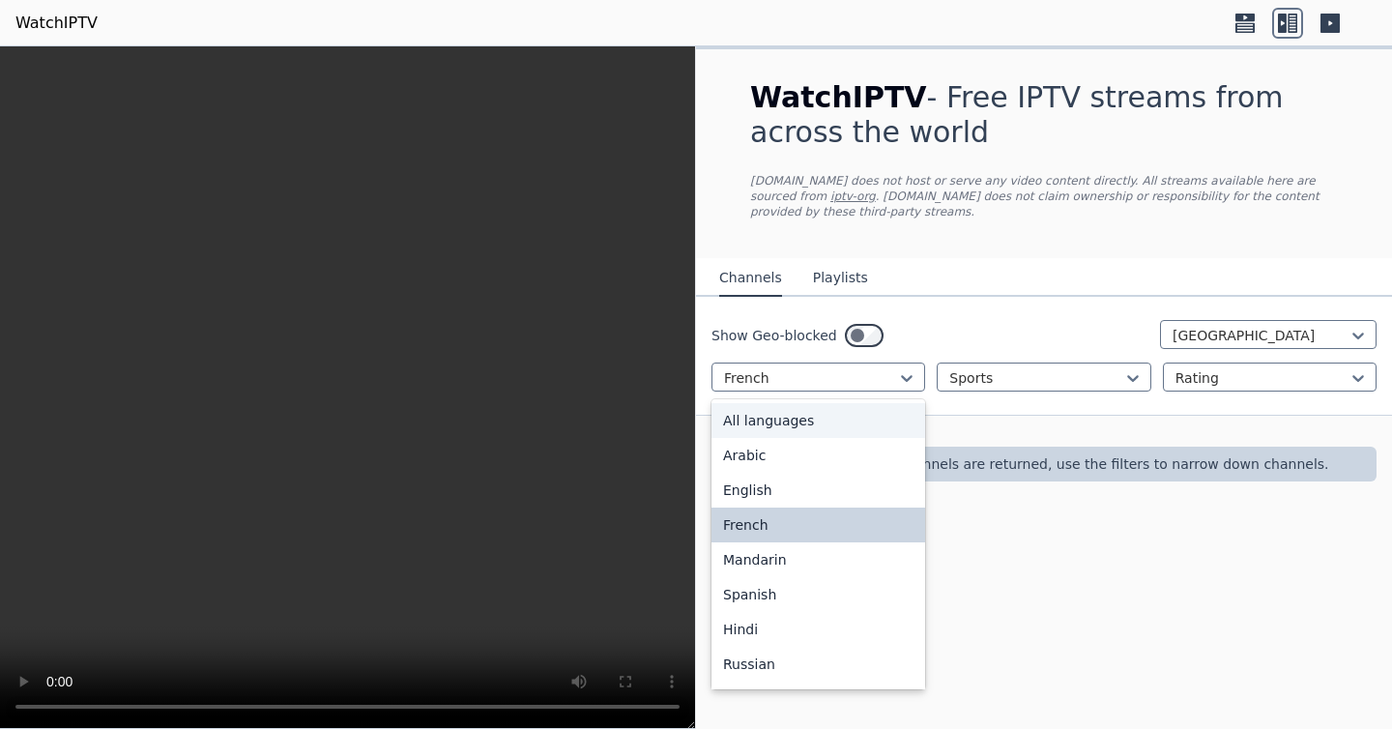
click at [806, 427] on div "All languages" at bounding box center [819, 420] width 214 height 35
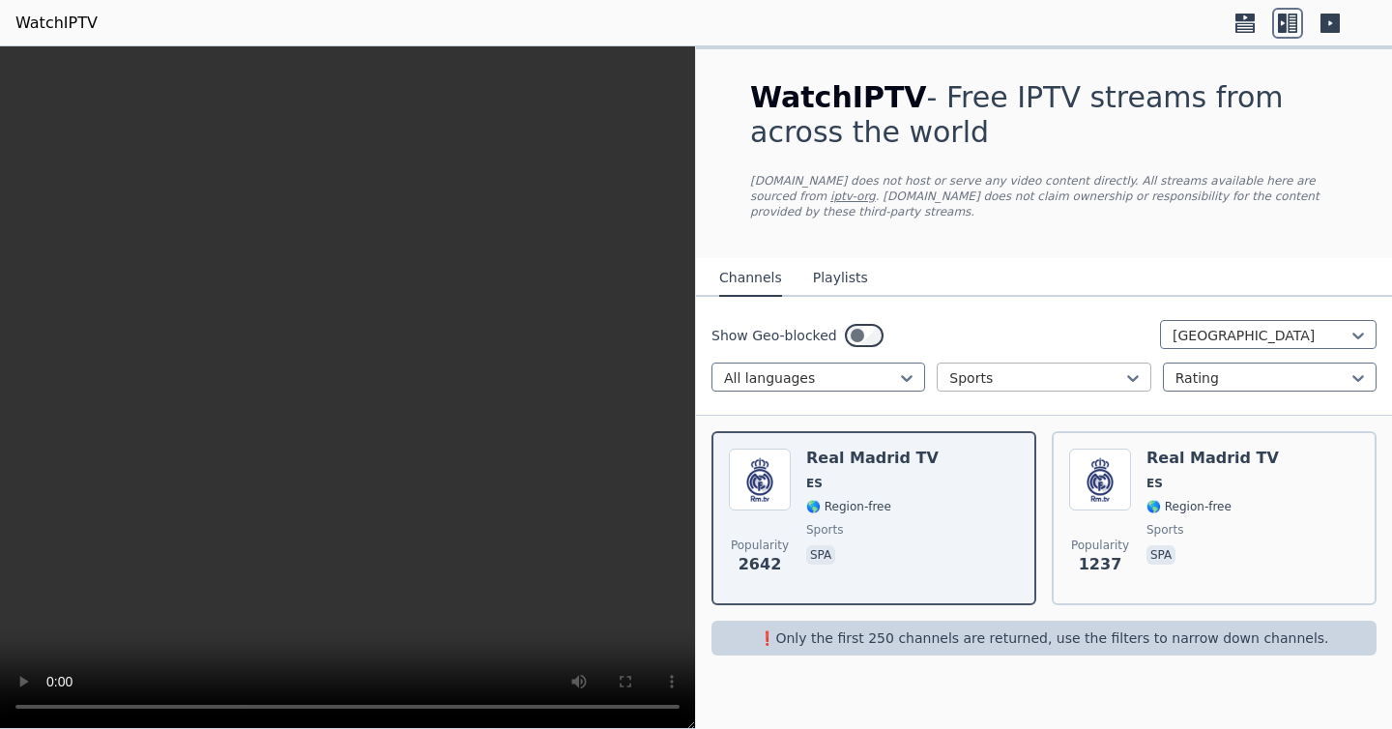
click at [1029, 379] on div at bounding box center [1035, 377] width 173 height 19
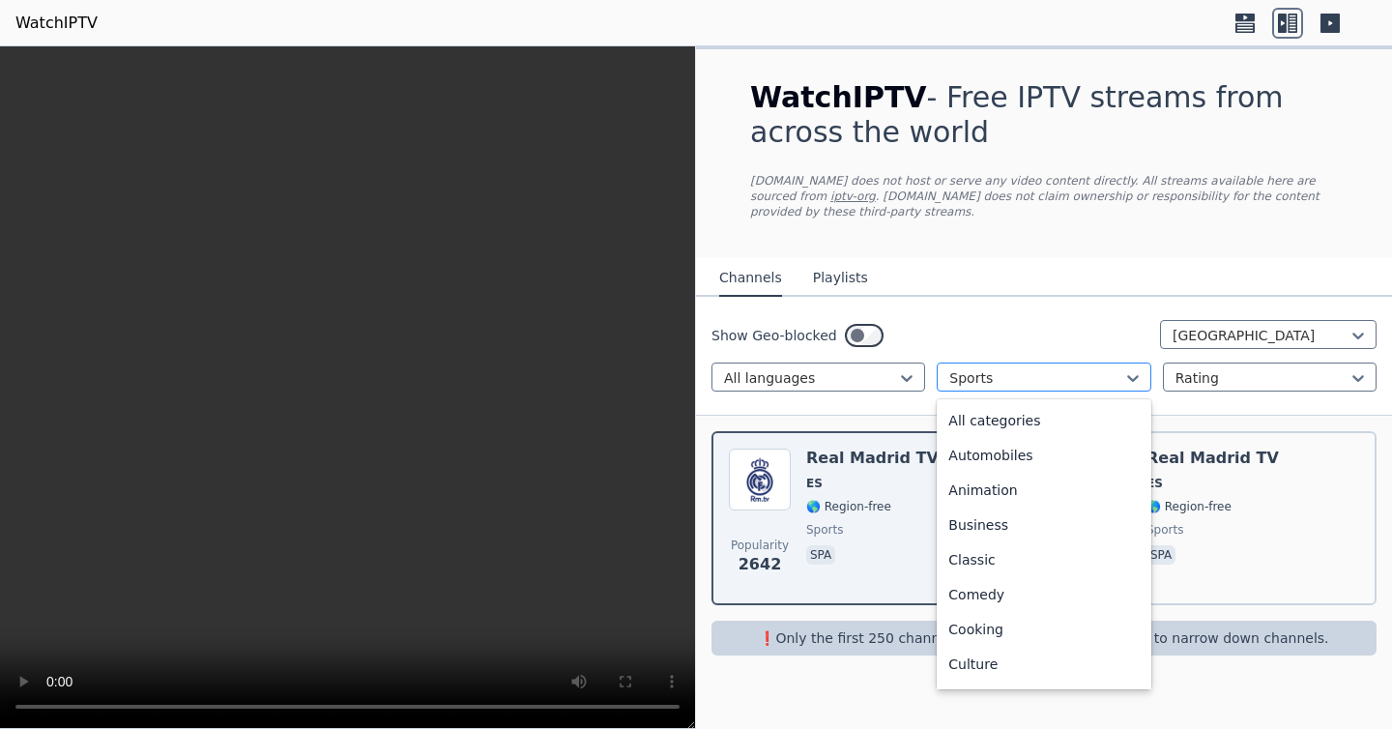
scroll to position [596, 0]
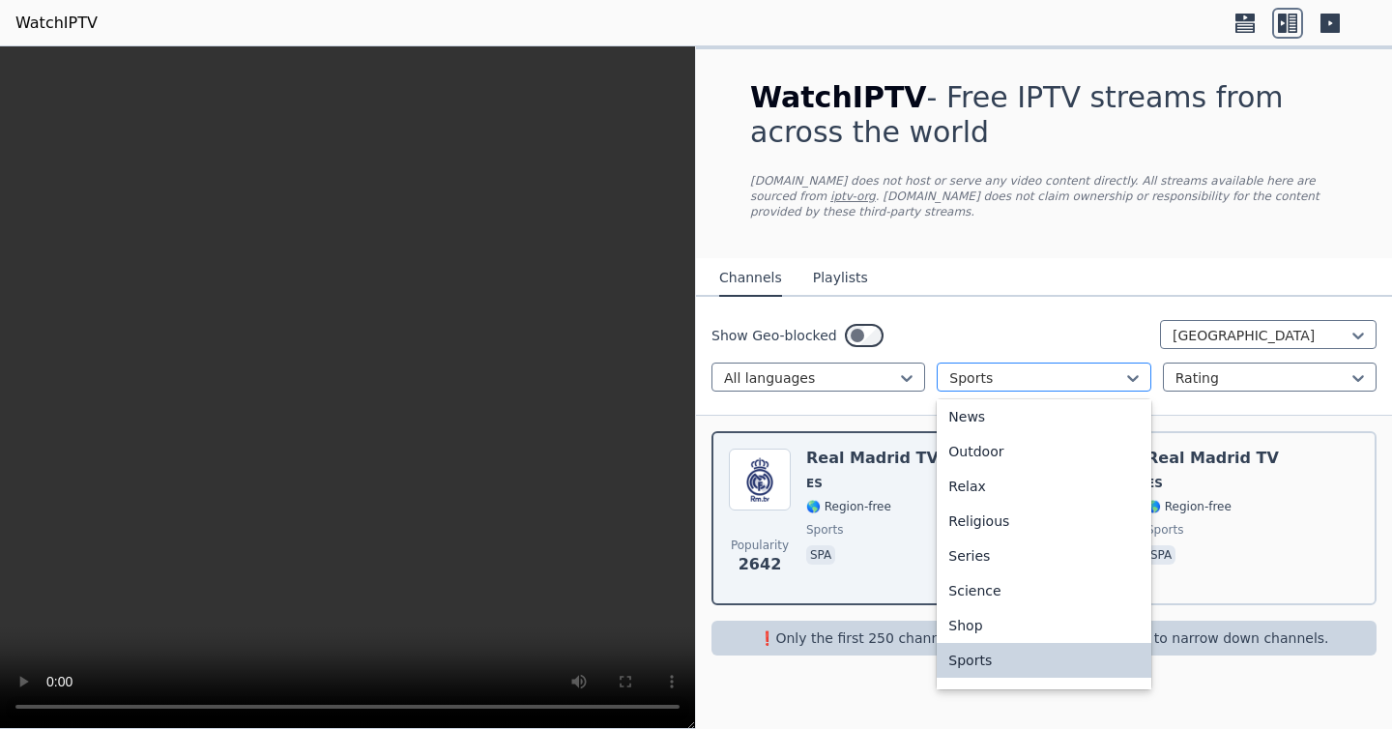
click at [1029, 379] on div at bounding box center [1035, 377] width 173 height 19
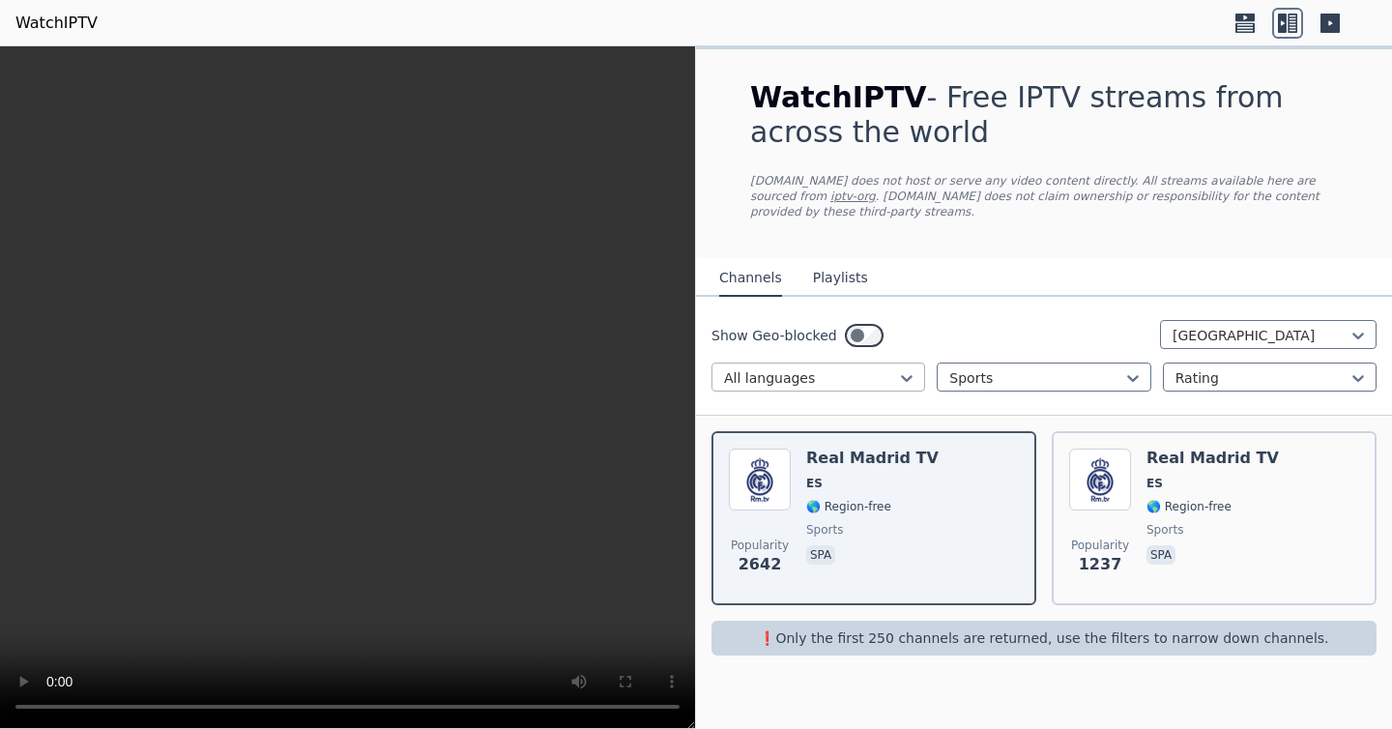
click at [814, 381] on div at bounding box center [810, 377] width 173 height 19
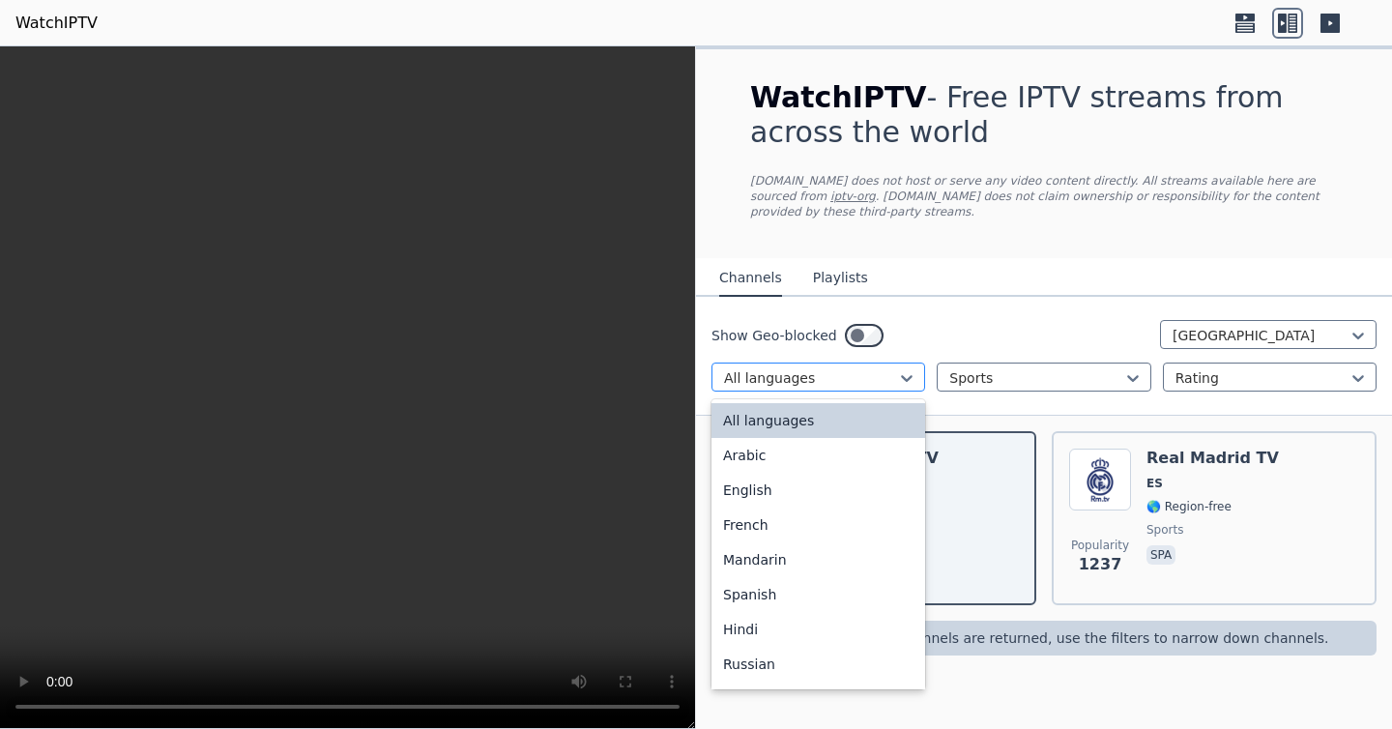
click at [814, 381] on div at bounding box center [810, 377] width 173 height 19
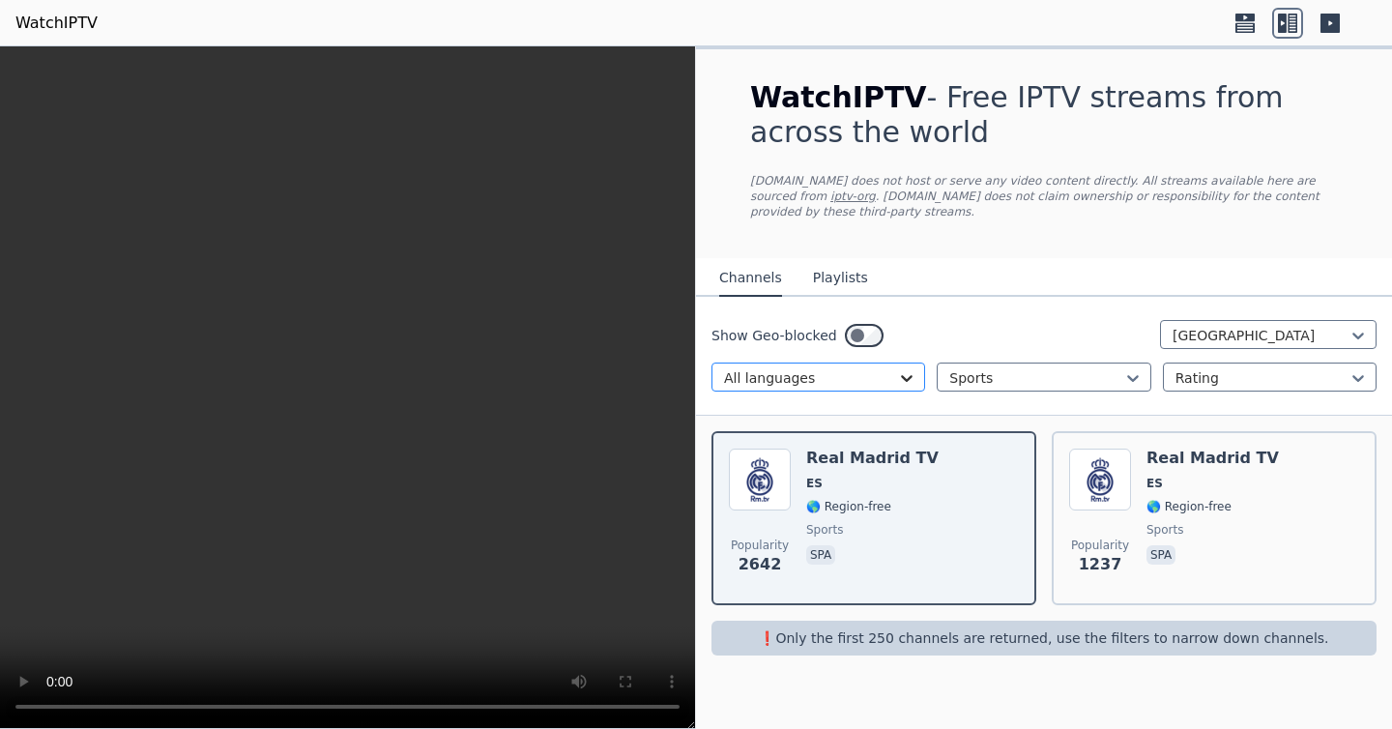
click at [913, 374] on icon at bounding box center [906, 377] width 19 height 19
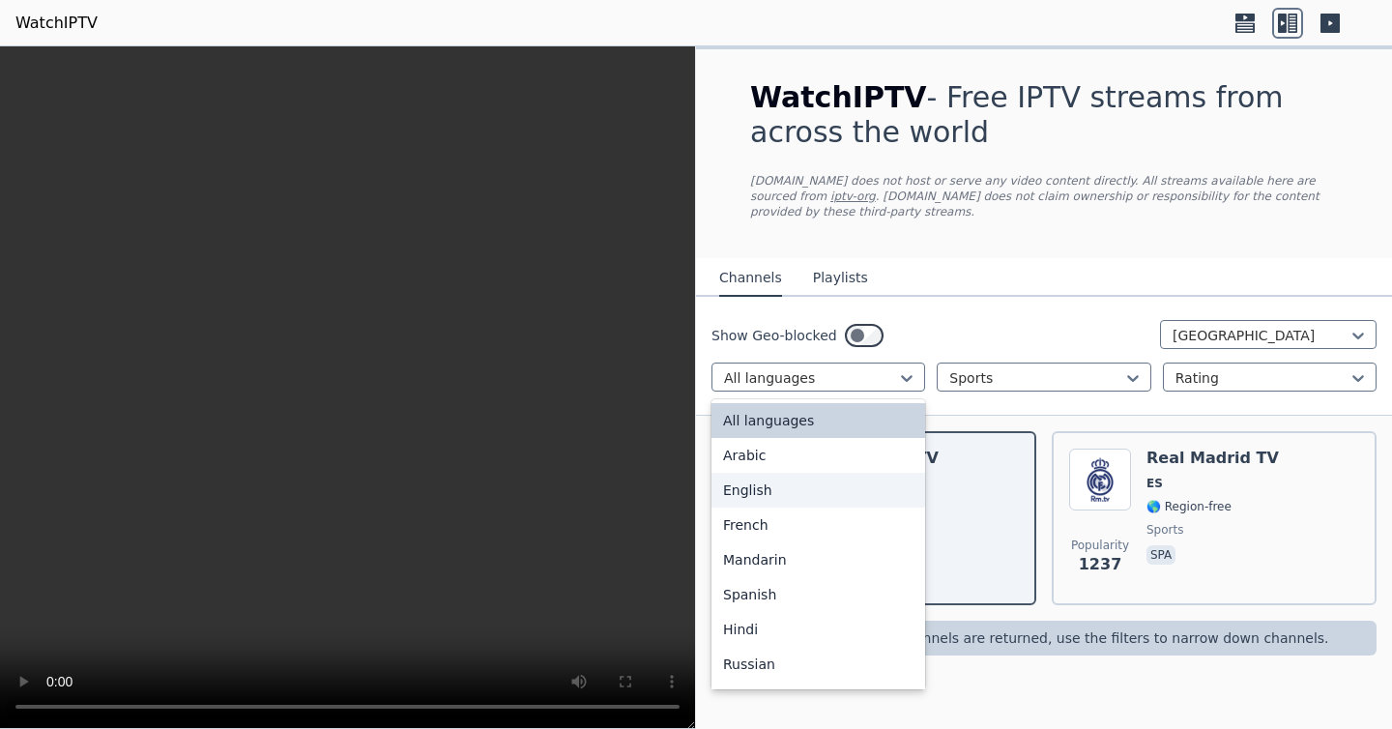
click at [845, 479] on div "English" at bounding box center [819, 490] width 214 height 35
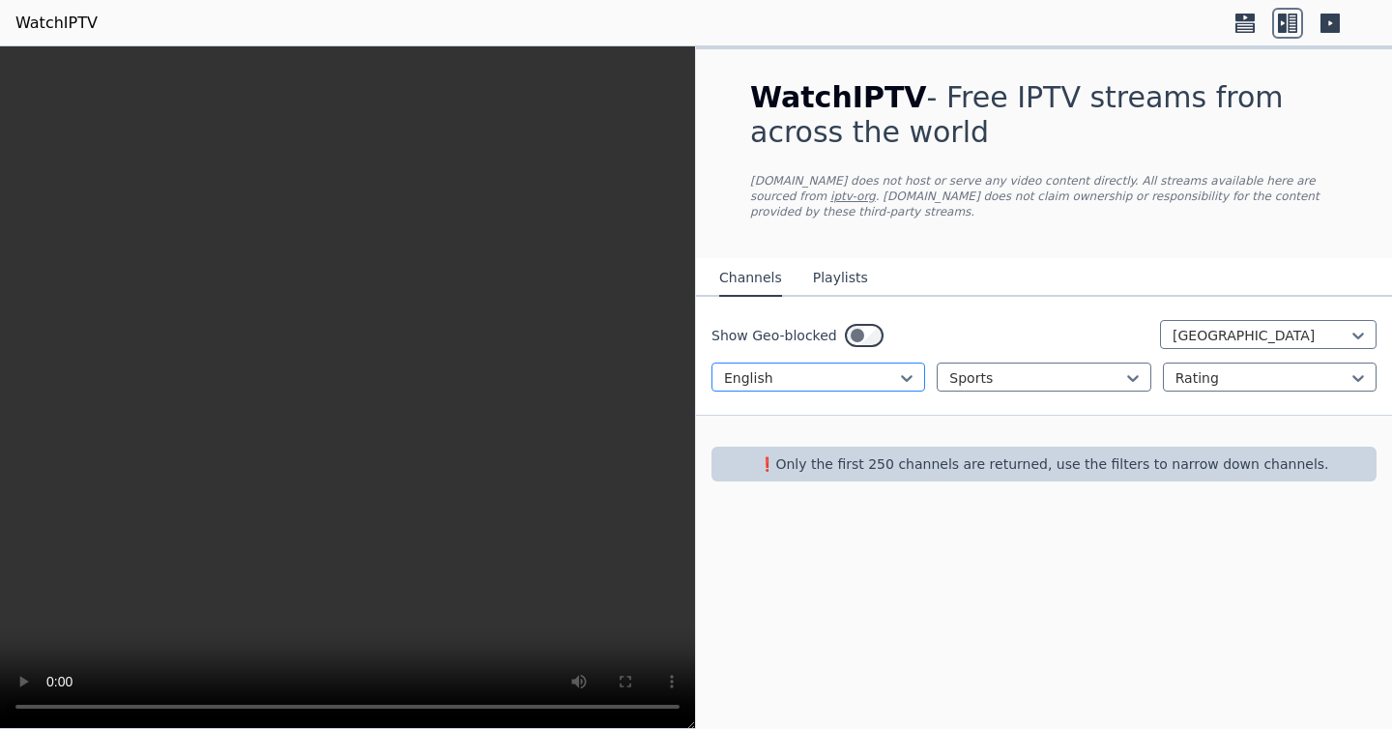
click at [882, 378] on div at bounding box center [810, 377] width 173 height 19
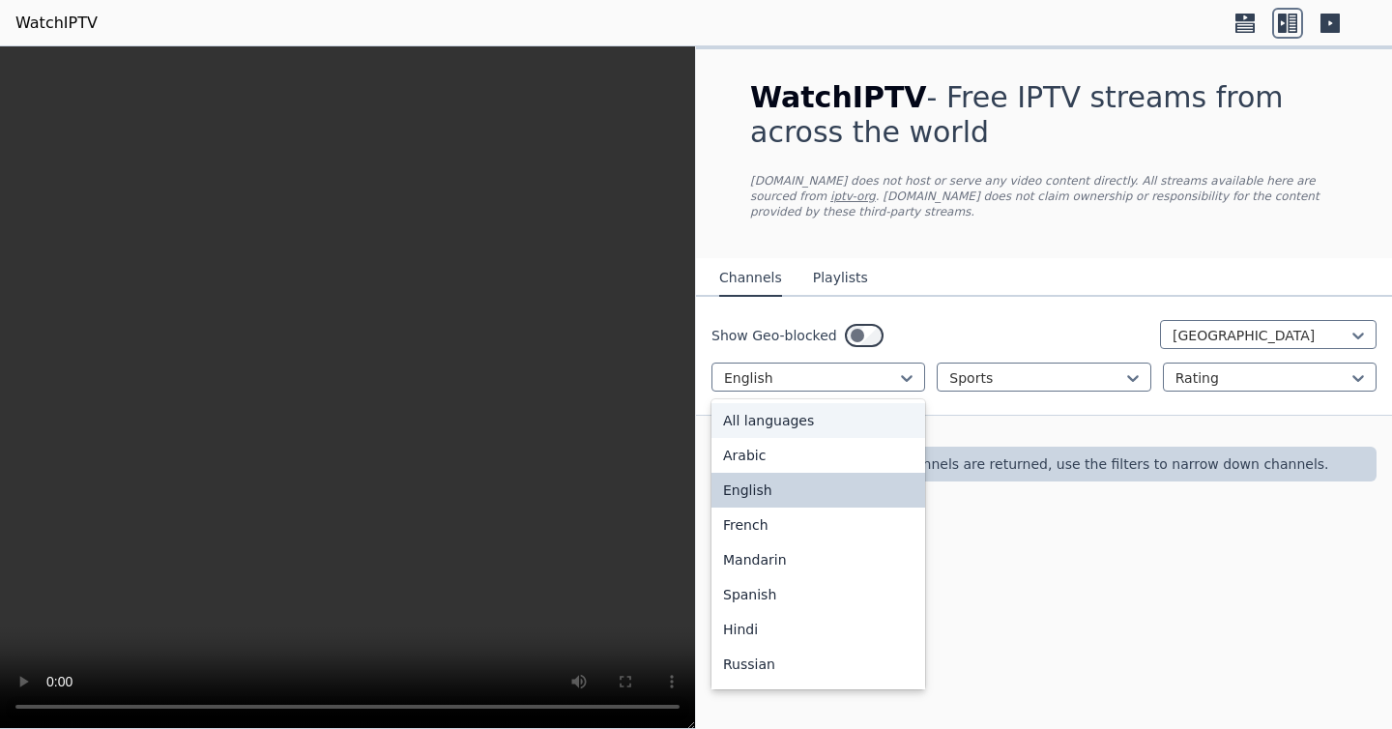
click at [843, 428] on div "All languages" at bounding box center [819, 420] width 214 height 35
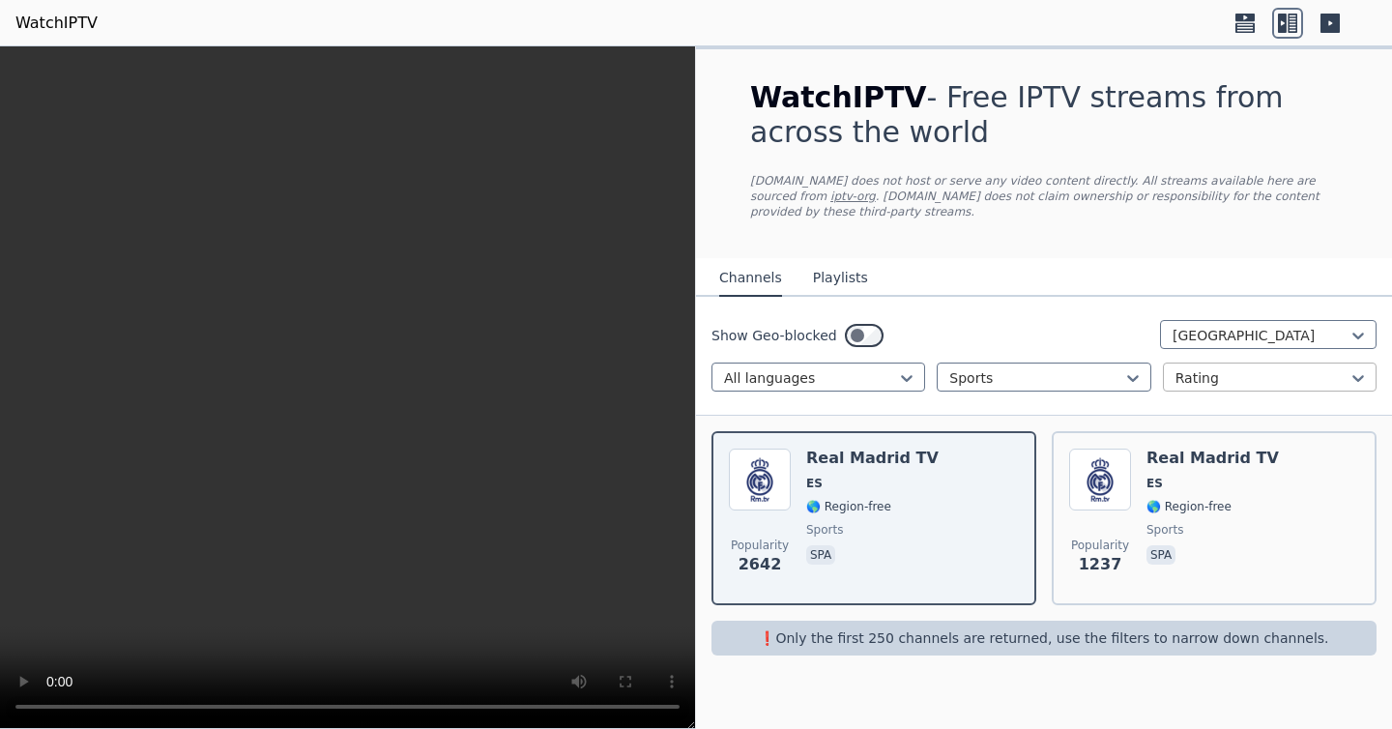
click at [1278, 381] on div at bounding box center [1262, 377] width 173 height 19
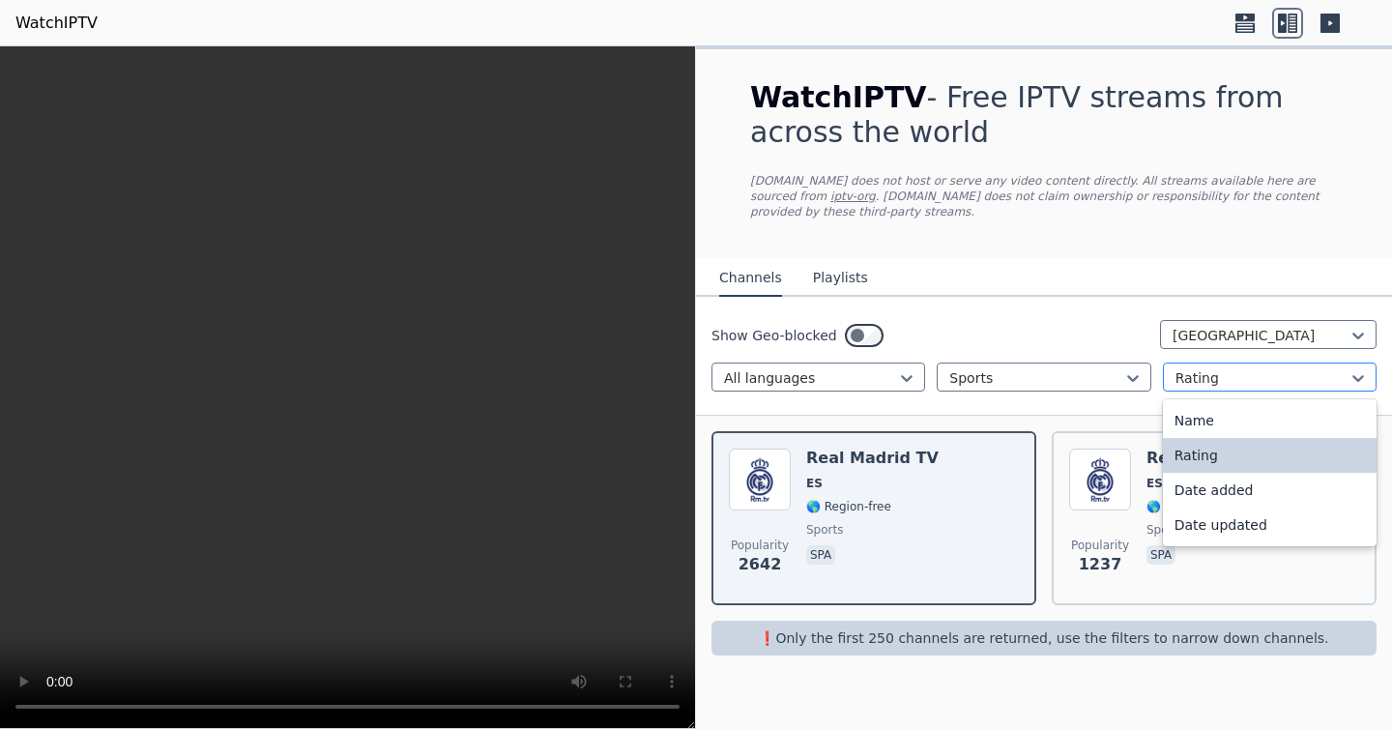
click at [1278, 381] on div at bounding box center [1262, 377] width 173 height 19
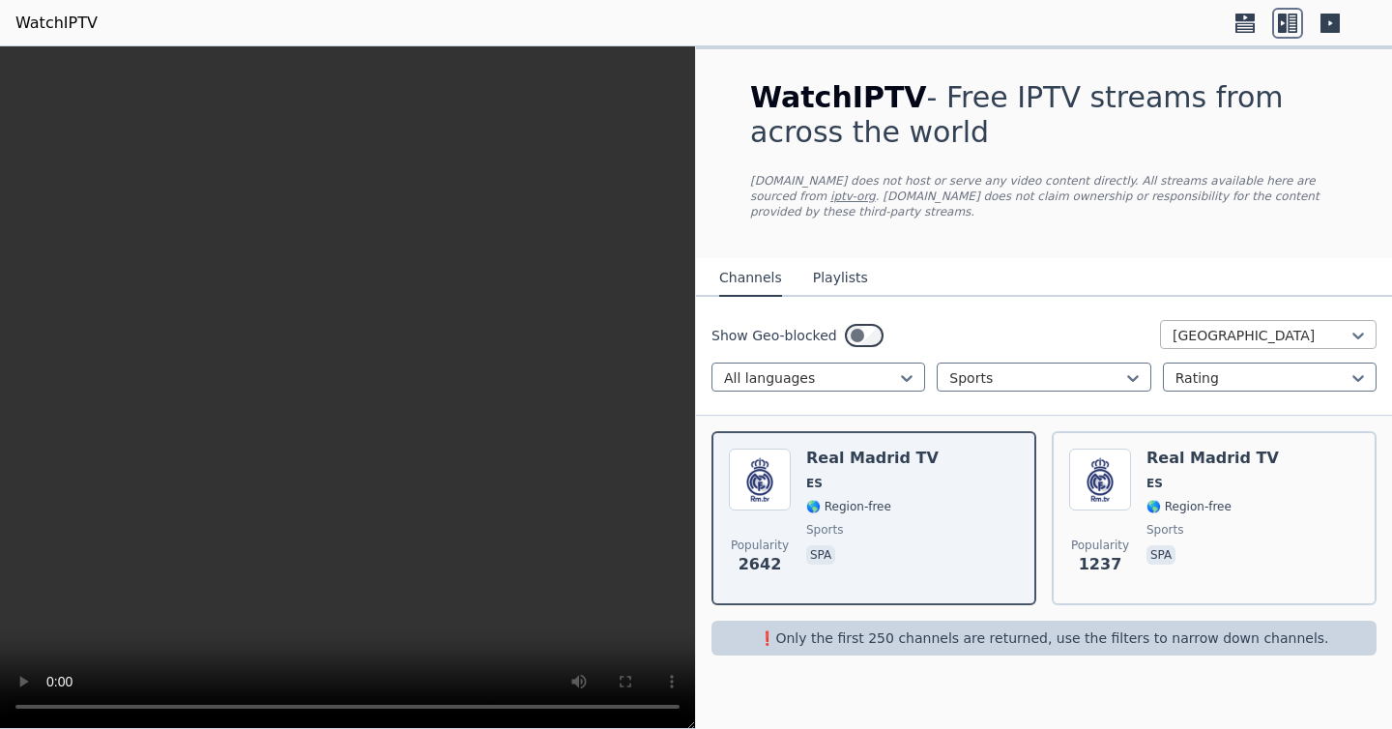
click at [1290, 337] on div at bounding box center [1261, 335] width 176 height 19
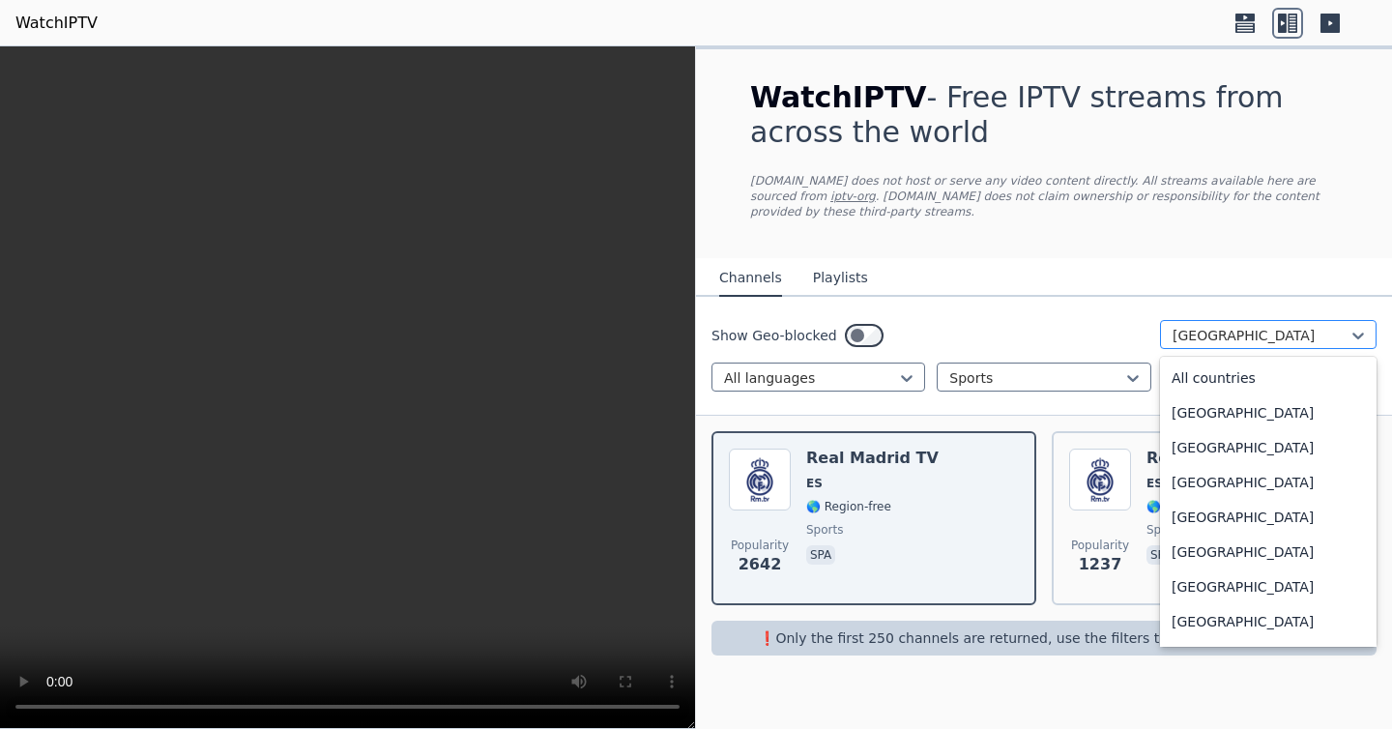
scroll to position [5870, 0]
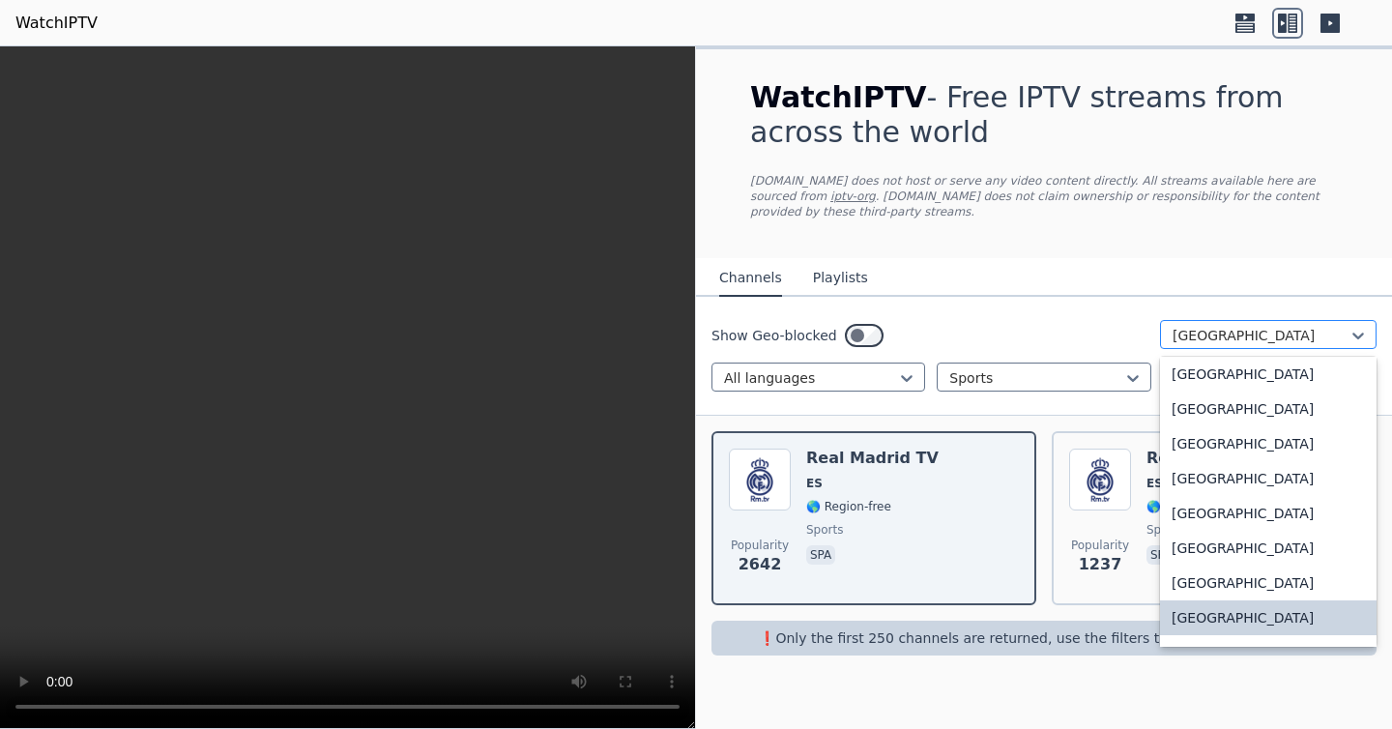
click at [1290, 337] on div at bounding box center [1261, 335] width 176 height 19
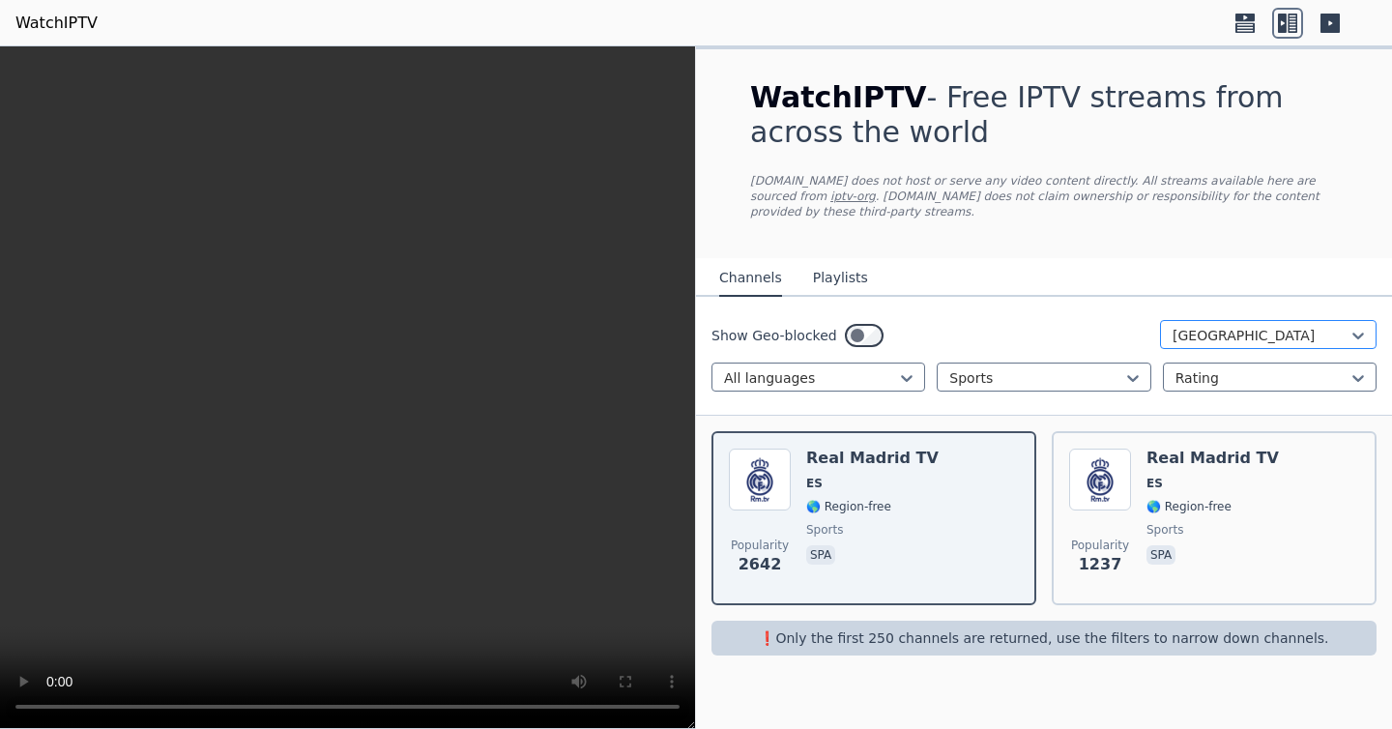
click at [1290, 337] on div at bounding box center [1261, 335] width 176 height 19
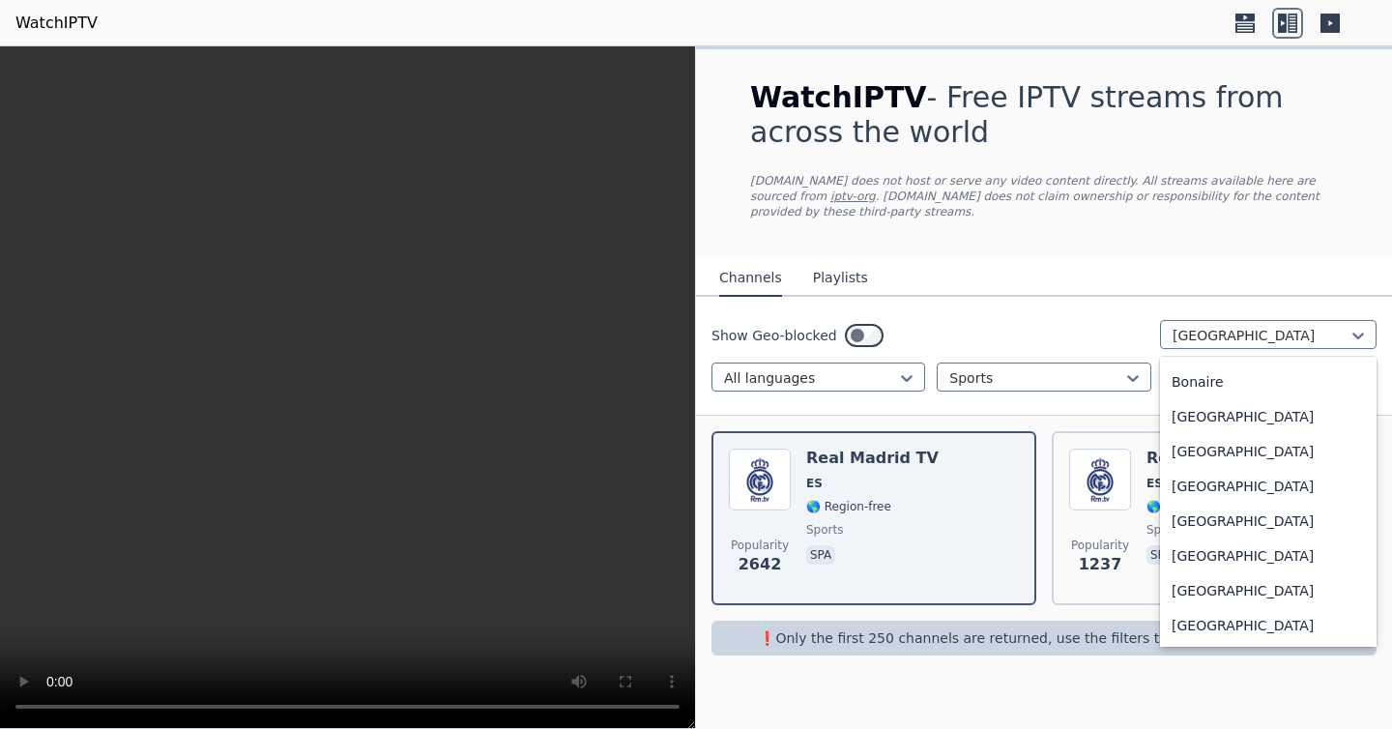
scroll to position [0, 0]
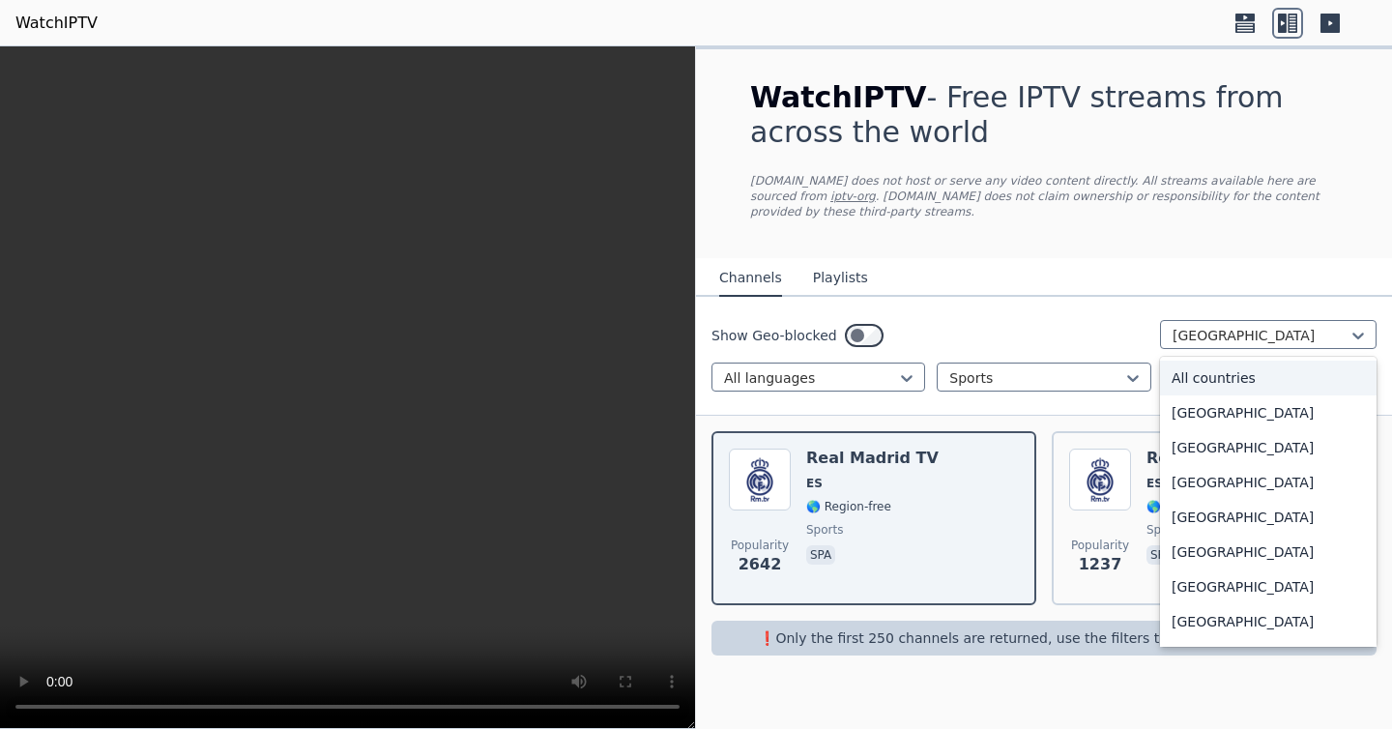
click at [1230, 378] on div "All countries" at bounding box center [1268, 378] width 217 height 35
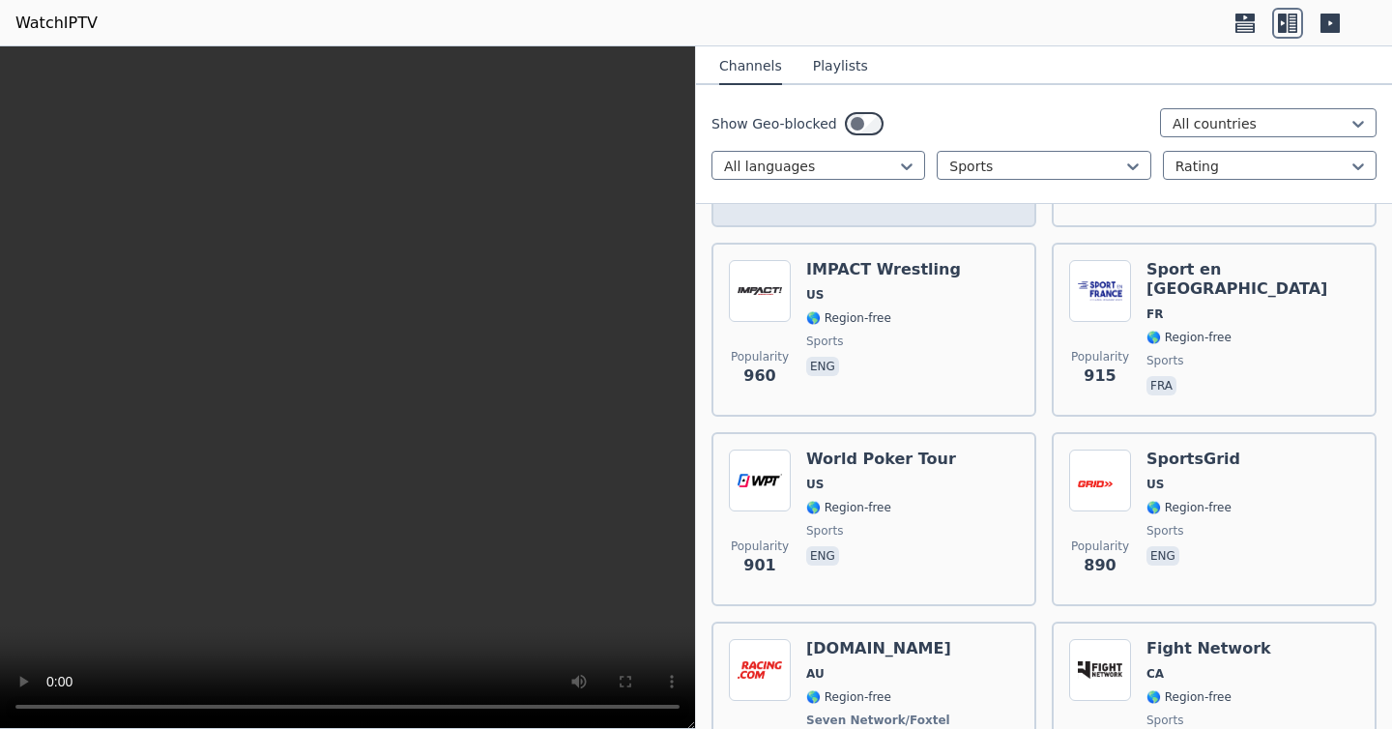
scroll to position [1516, 0]
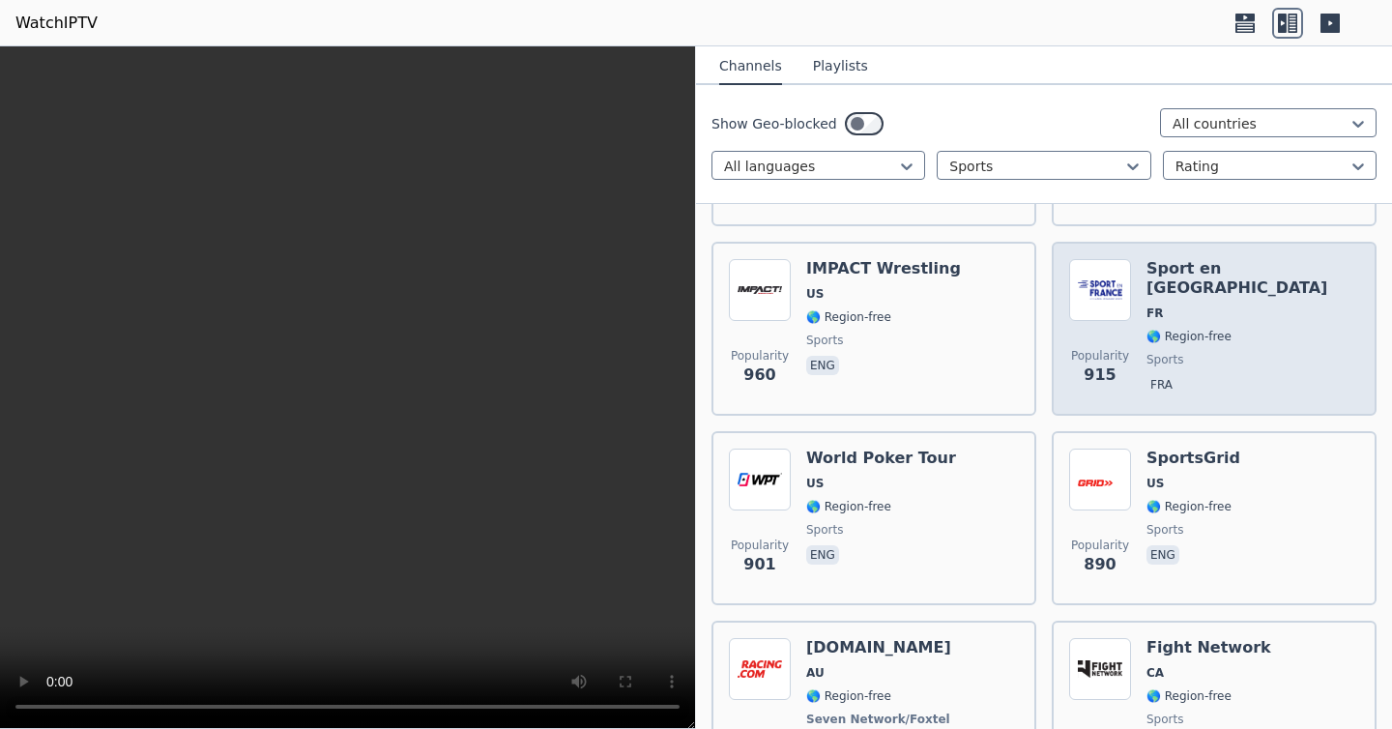
click at [1279, 359] on div "Popularity 915 Sport en France FR 🌎 Region-free sports fra" at bounding box center [1214, 328] width 290 height 139
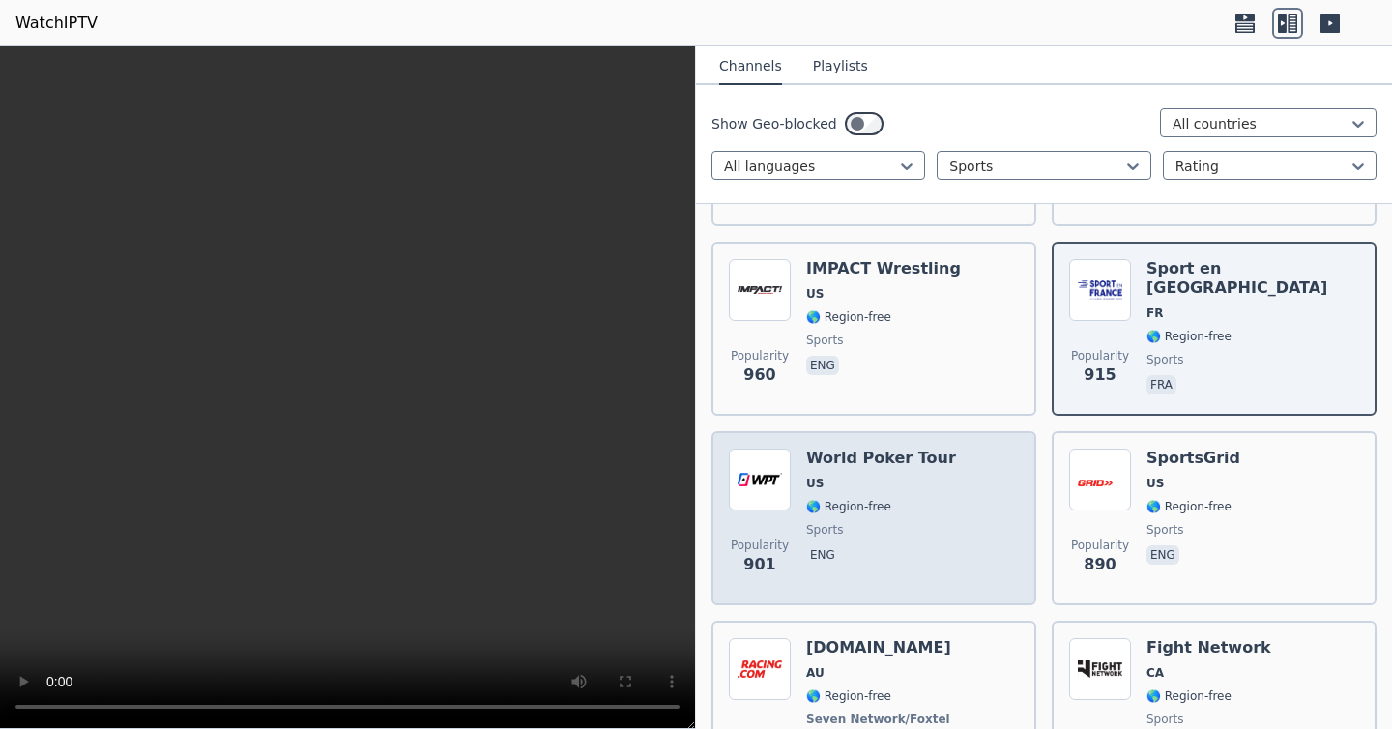
click at [865, 494] on div "World Poker Tour US 🌎 Region-free sports eng" at bounding box center [881, 518] width 150 height 139
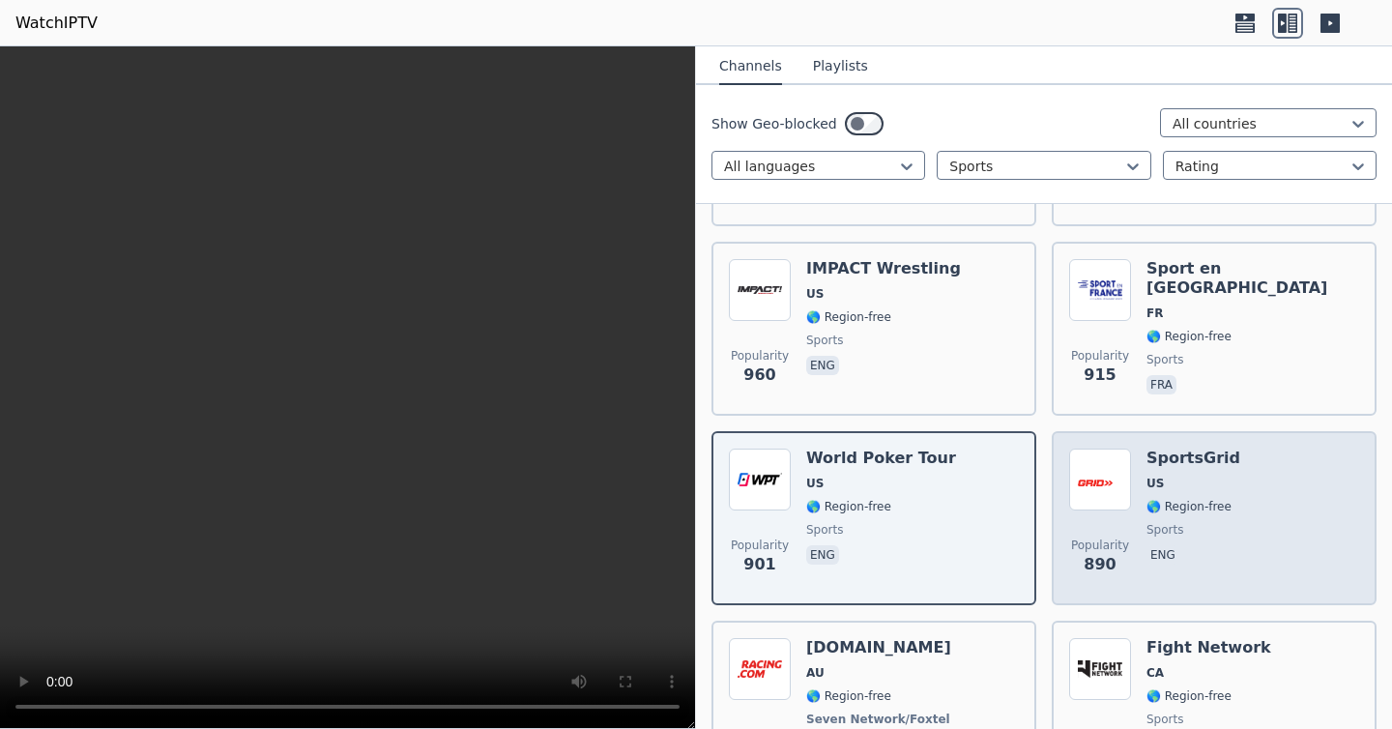
click at [1302, 531] on div "Popularity 890 SportsGrid US 🌎 Region-free sports eng" at bounding box center [1214, 518] width 290 height 139
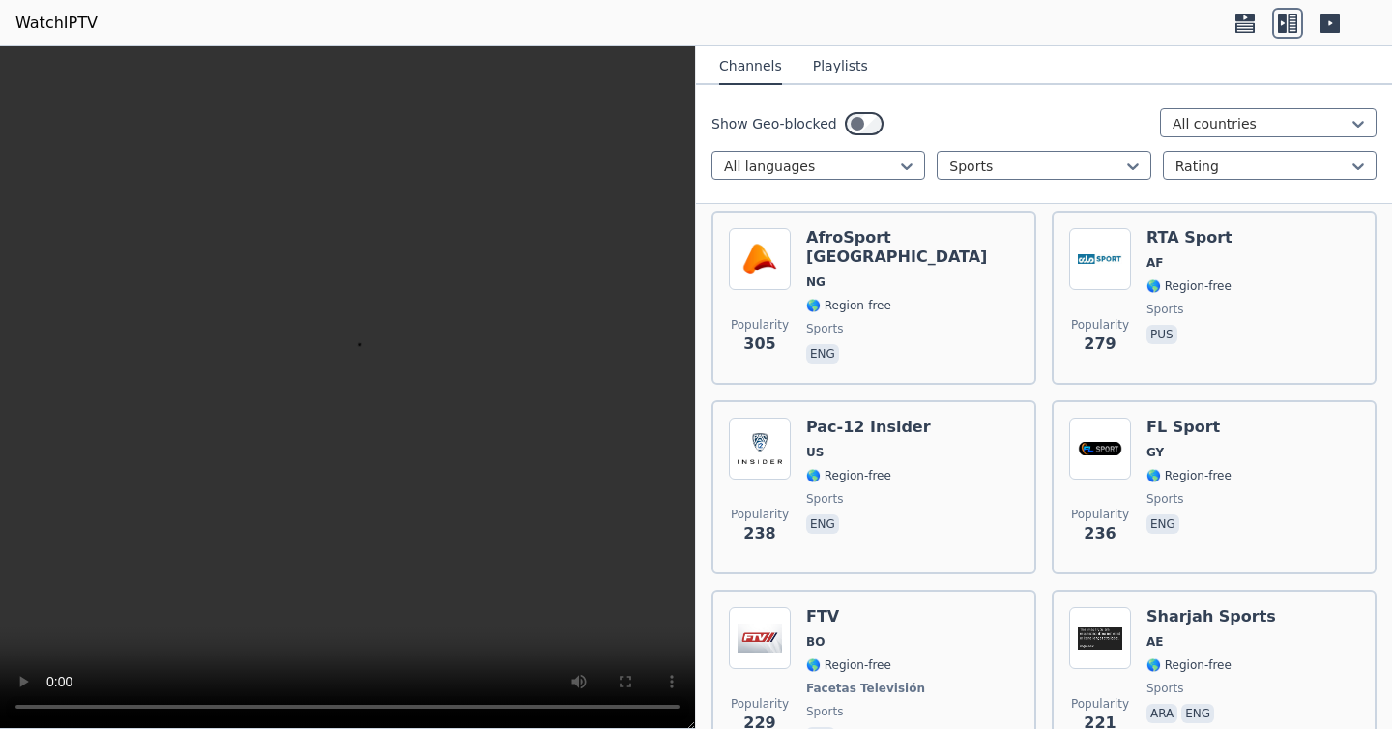
scroll to position [3833, 0]
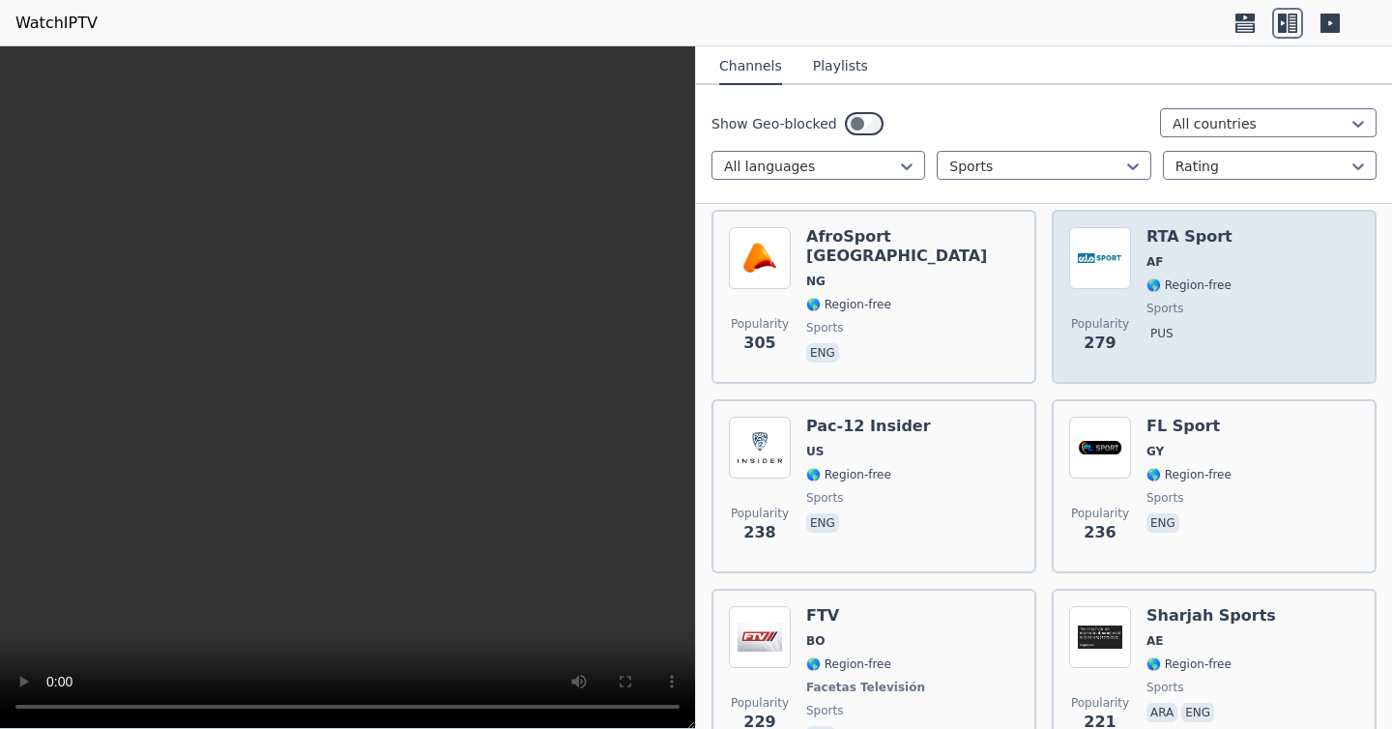
click at [1235, 290] on div "Popularity 279 RTA Sport AF 🌎 Region-free sports pus" at bounding box center [1214, 296] width 290 height 139
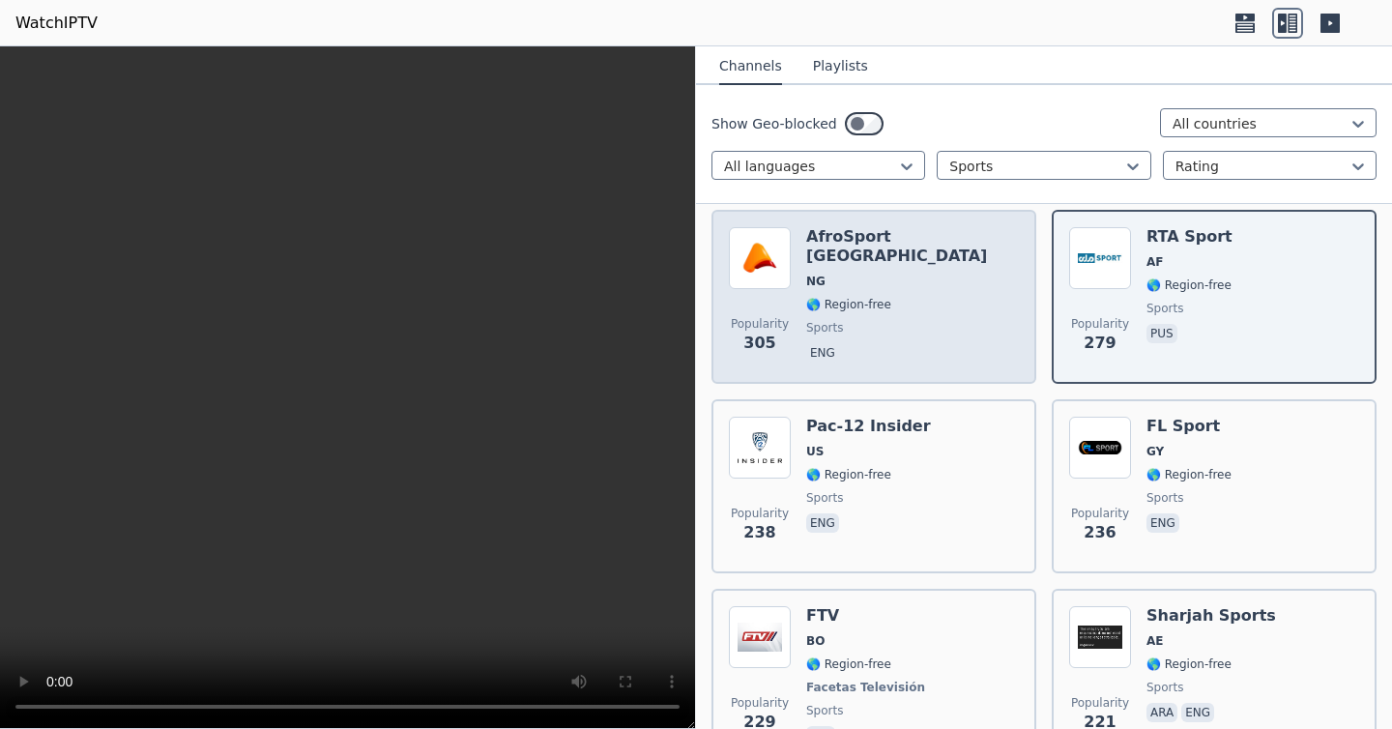
click at [944, 311] on div "Popularity 305 AfroSport Nigeria NG 🌎 Region-free sports eng" at bounding box center [874, 296] width 290 height 139
